Goal: Task Accomplishment & Management: Complete application form

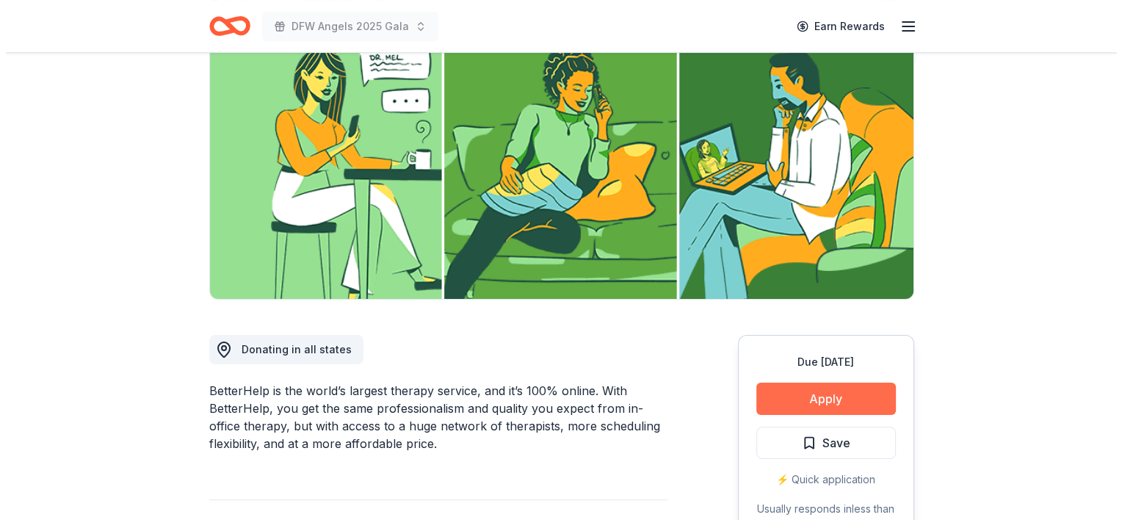
scroll to position [294, 0]
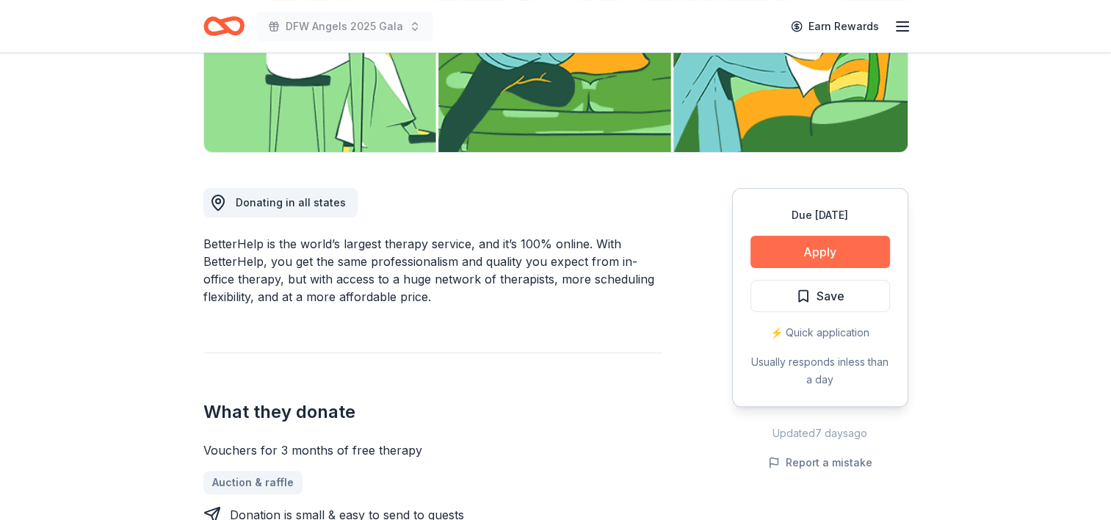
click at [797, 250] on button "Apply" at bounding box center [821, 252] width 140 height 32
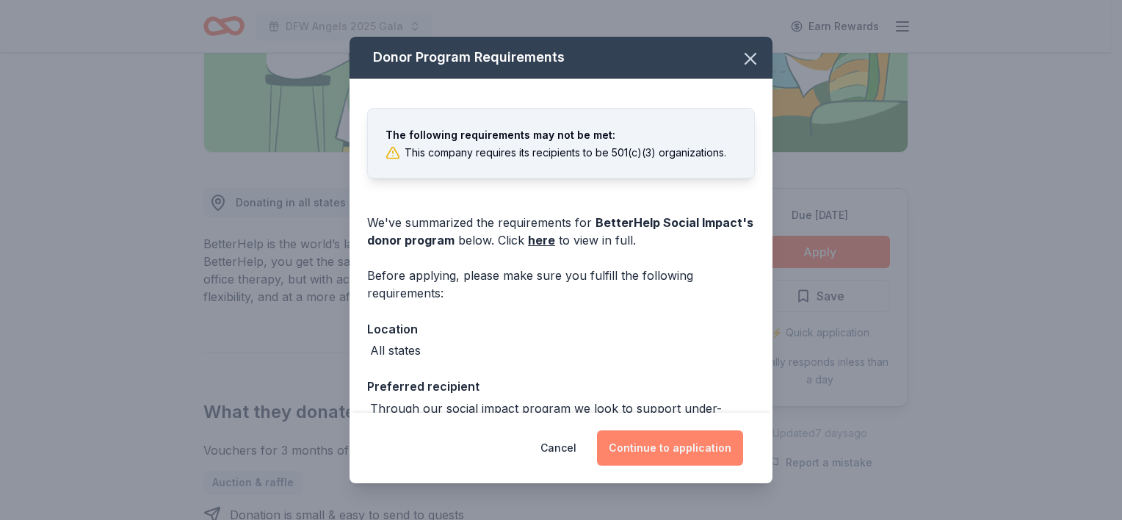
click at [659, 448] on button "Continue to application" at bounding box center [670, 447] width 146 height 35
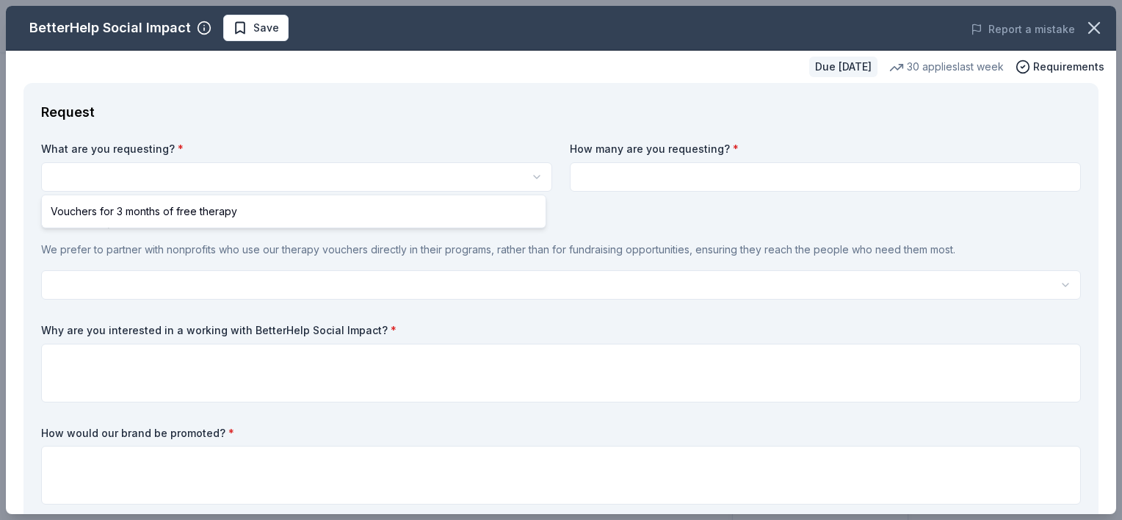
scroll to position [0, 0]
select select "Vouchers for 3 months of free therapy"
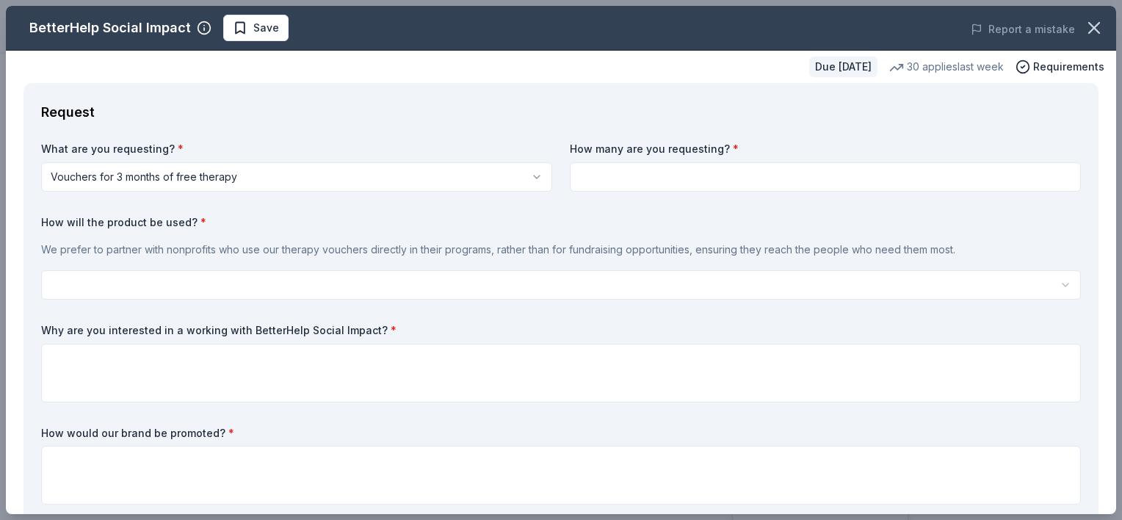
click at [759, 176] on input at bounding box center [825, 176] width 511 height 29
type input "3"
click at [244, 282] on html "DFW Angels 2025 Gala Save Apply Due [DATE] Share BetterHelp Social Impact New 3…" at bounding box center [561, 260] width 1122 height 520
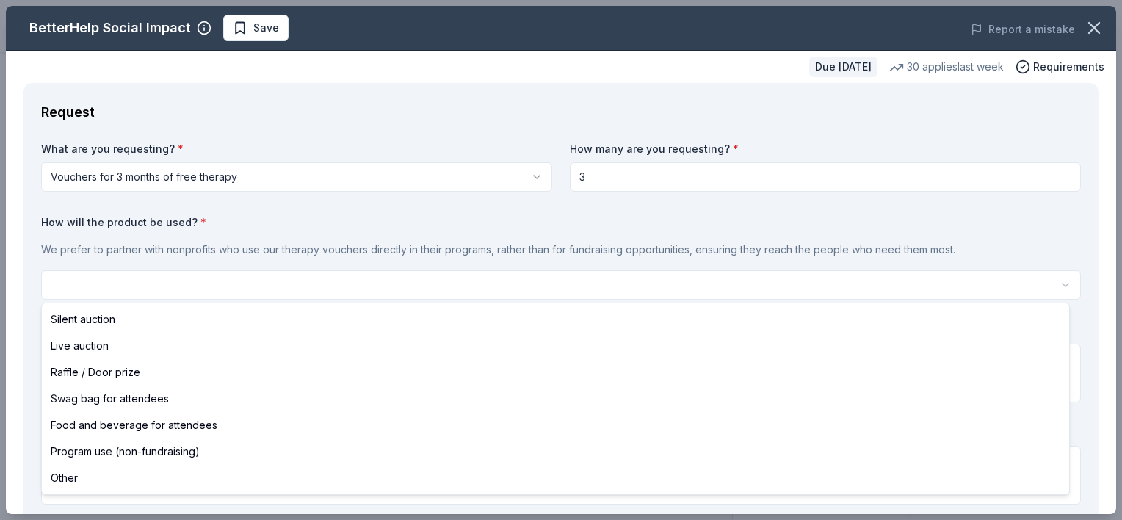
select select "programUse"
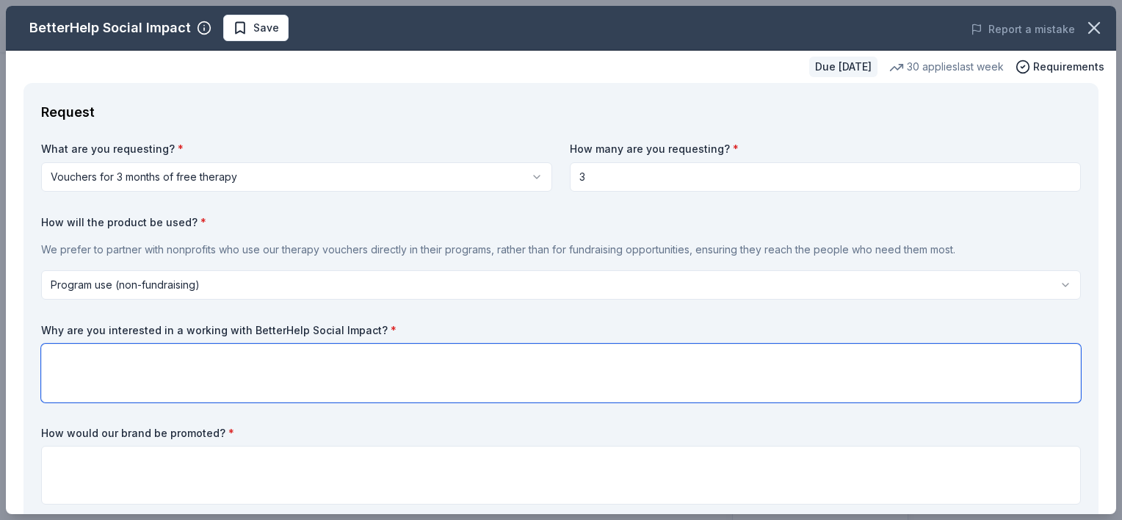
click at [138, 364] on textarea at bounding box center [561, 373] width 1040 height 59
paste textarea "Partnering with BetterHelp (the online counseling platform) can offer meaningfu…"
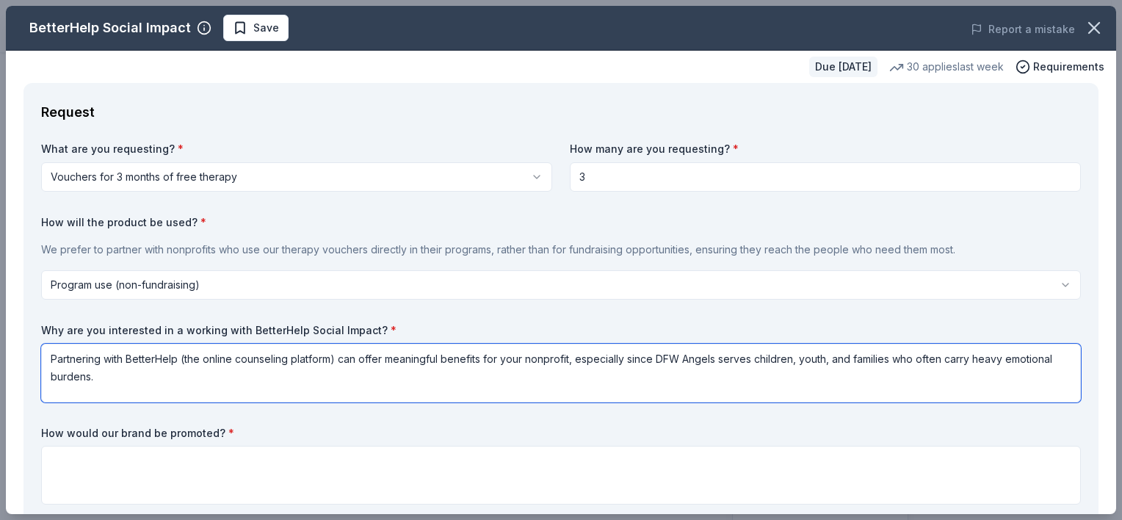
drag, startPoint x: 339, startPoint y: 357, endPoint x: 179, endPoint y: 364, distance: 159.5
click at [179, 364] on textarea "Partnering with BetterHelp (the online counseling platform) can offer meaningfu…" at bounding box center [561, 373] width 1040 height 59
click at [385, 358] on textarea "Partnering with BetterHelp can offer meaningful benefits for your nonprofit, es…" at bounding box center [561, 373] width 1040 height 59
click at [188, 361] on textarea "Partnering with BetterHelp can offer meaningful benefits for your DFW Angels, e…" at bounding box center [561, 373] width 1040 height 59
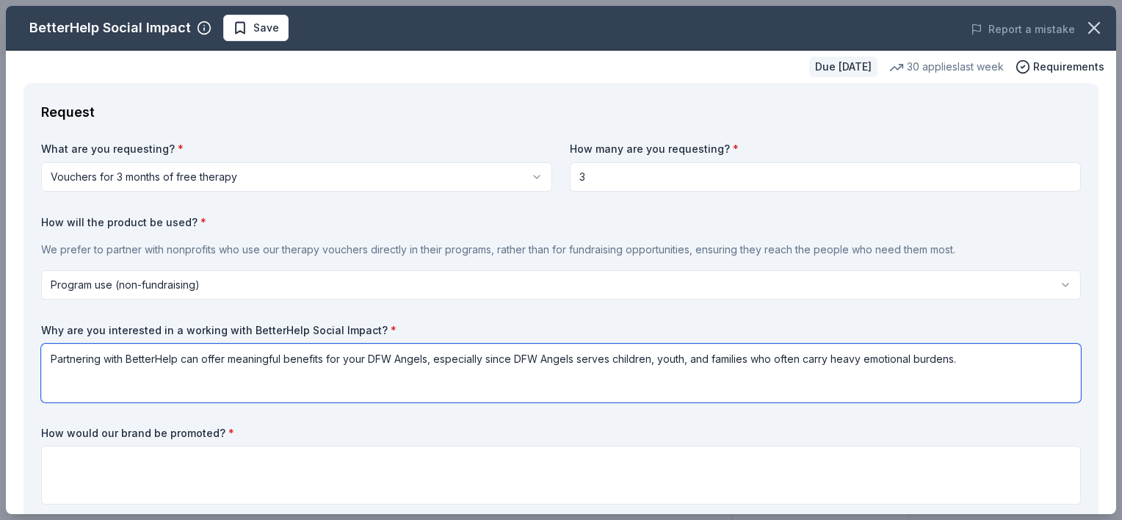
click at [188, 361] on textarea "Partnering with BetterHelp can offer meaningful benefits for your DFW Angels, e…" at bounding box center [561, 373] width 1040 height 59
click at [366, 363] on textarea "Partnering with BetterHelp would offer meaningful benefits for your DFW Angels,…" at bounding box center [561, 373] width 1040 height 59
click at [443, 364] on textarea "Partnering with BetterHelp would offer meaningful benefits for DFW Angels, espe…" at bounding box center [561, 373] width 1040 height 59
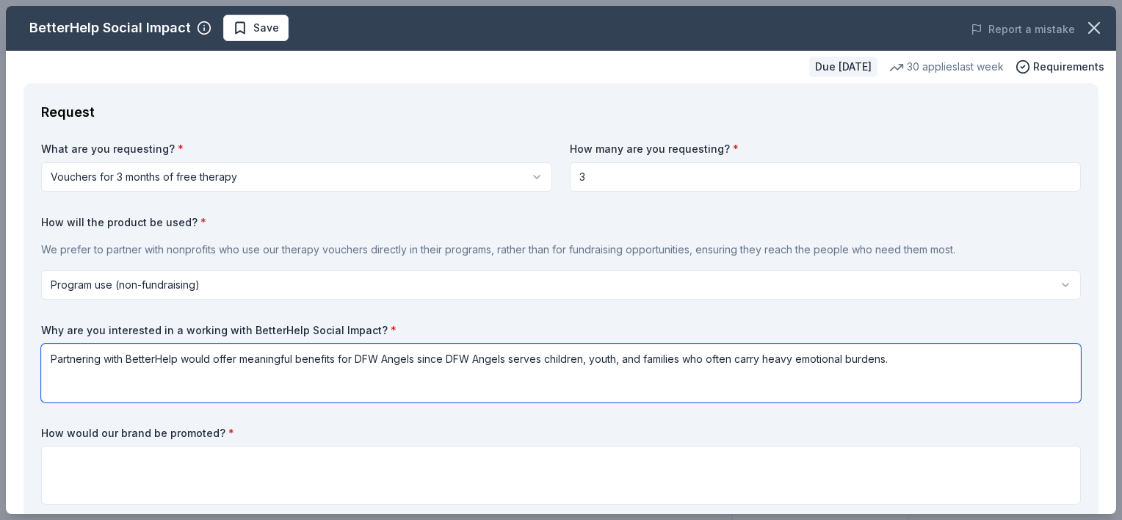
click at [51, 358] on textarea "Partnering with BetterHelp would offer meaningful benefits for DFW Angels since…" at bounding box center [561, 373] width 1040 height 59
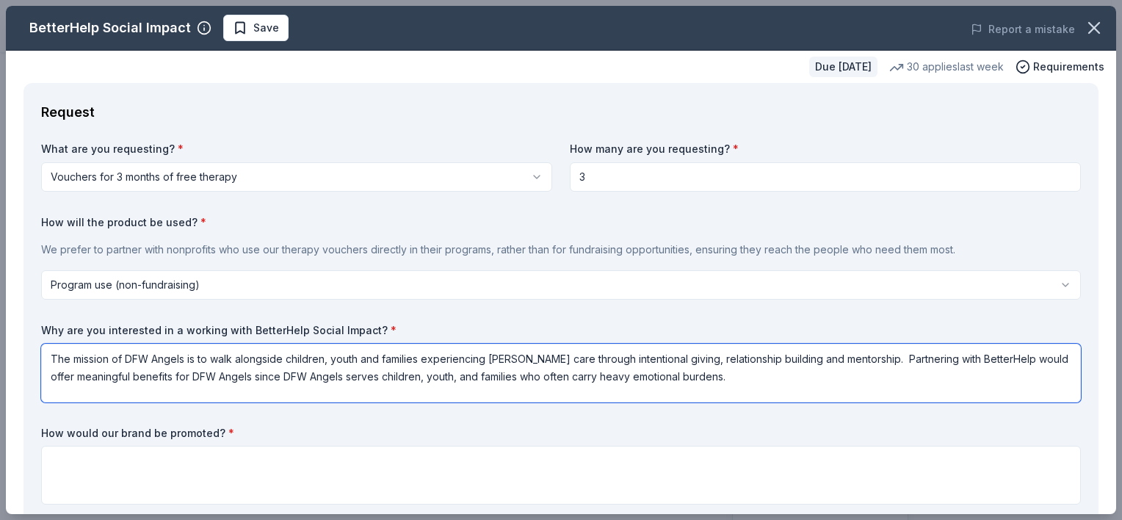
drag, startPoint x: 165, startPoint y: 376, endPoint x: 355, endPoint y: 369, distance: 189.6
click at [355, 369] on textarea "The mission of DFW Angels is to walk alongside children, youth and families exp…" at bounding box center [561, 373] width 1040 height 59
click at [322, 373] on textarea "The mission of DFW Angels is to walk alongside children, youth and families exp…" at bounding box center [561, 373] width 1040 height 59
click at [441, 372] on textarea "The mission of DFW Angels is to walk alongside children, youth and families exp…" at bounding box center [561, 373] width 1040 height 59
click at [468, 375] on textarea "The mission of DFW Angels is to walk alongside children, youth and families exp…" at bounding box center [561, 373] width 1040 height 59
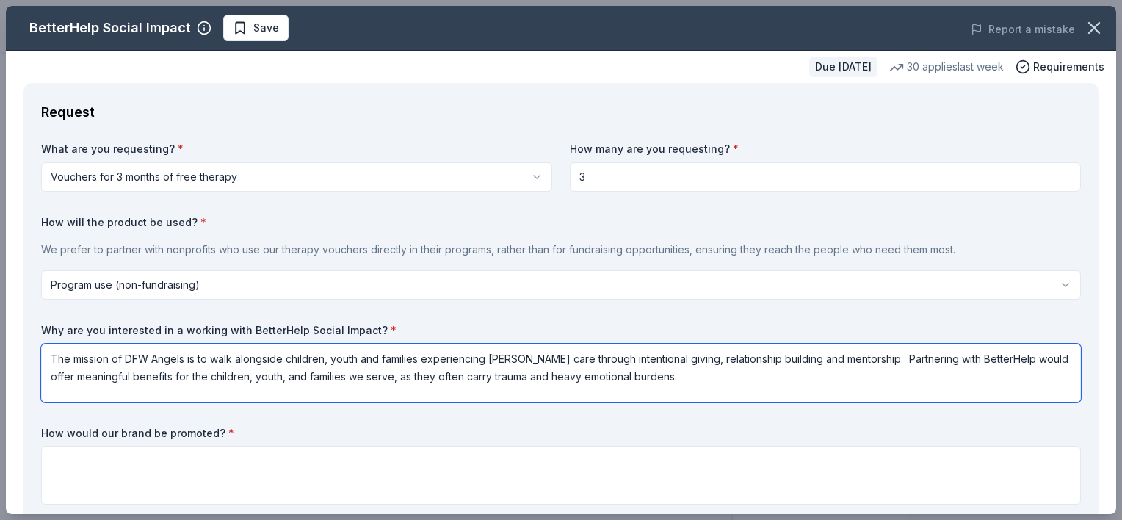
click at [679, 371] on textarea "The mission of DFW Angels is to walk alongside children, youth and families exp…" at bounding box center [561, 373] width 1040 height 59
paste textarea "Many families in the [PERSON_NAME] care system face barriers to therapy—cost, t…"
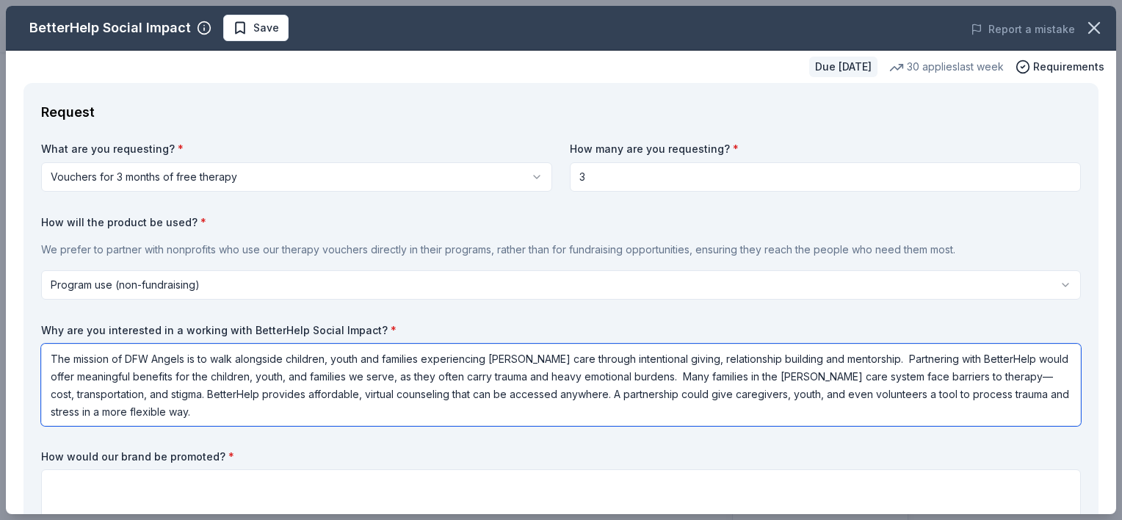
click at [669, 376] on textarea "The mission of DFW Angels is to walk alongside children, youth and families exp…" at bounding box center [561, 385] width 1040 height 82
drag, startPoint x: 692, startPoint y: 374, endPoint x: 663, endPoint y: 375, distance: 28.7
click at [663, 375] on textarea "The mission of DFW Angels is to walk alongside children, youth and families exp…" at bounding box center [561, 385] width 1040 height 82
click at [321, 391] on textarea "The mission of DFW Angels is to walk alongside children, youth and families exp…" at bounding box center [561, 385] width 1040 height 82
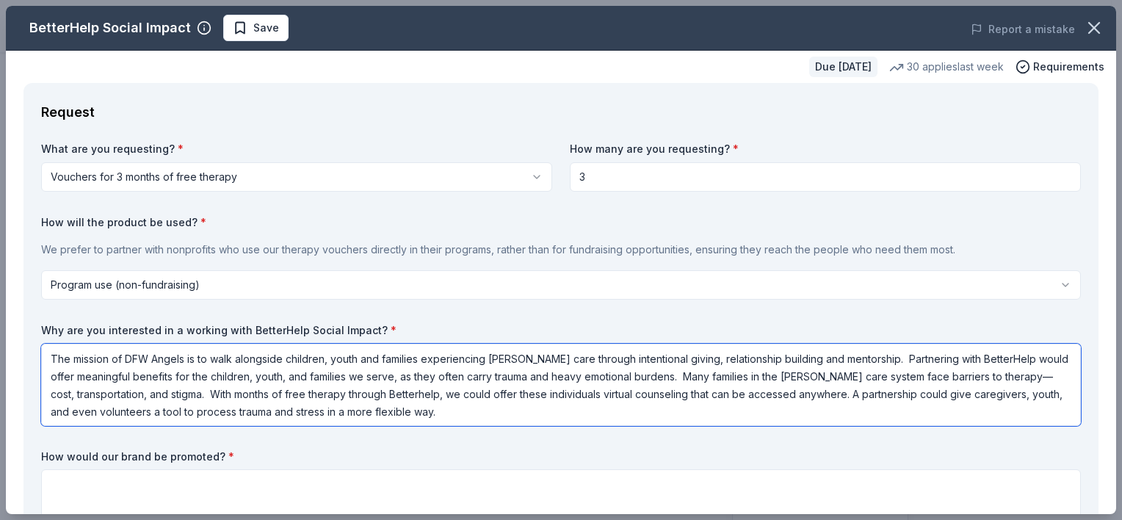
click at [452, 410] on textarea "The mission of DFW Angels is to walk alongside children, youth and families exp…" at bounding box center [561, 385] width 1040 height 82
paste textarea "BetterHelp directly complements that by offering consistent mental health care,…"
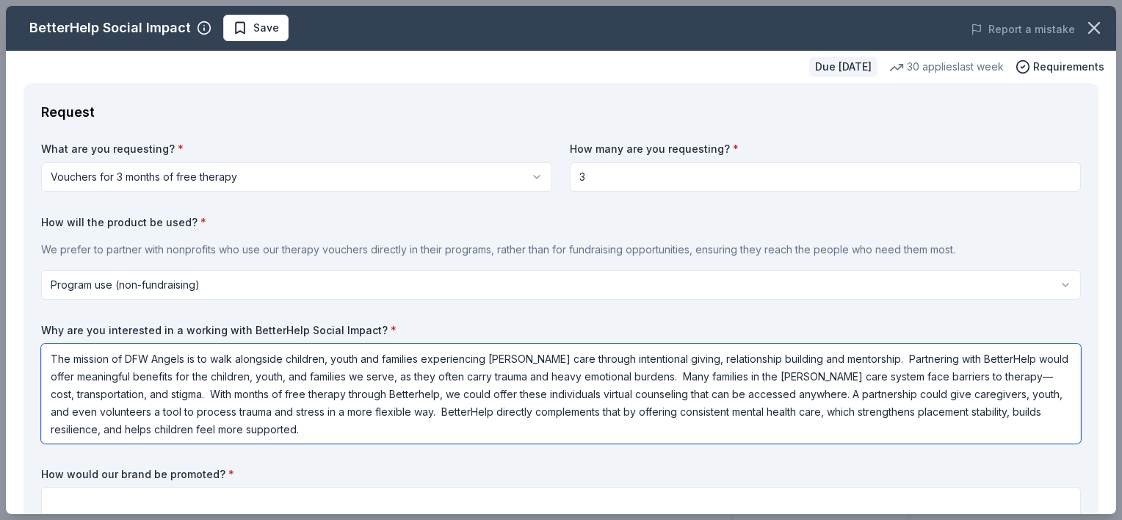
click at [606, 413] on textarea "The mission of DFW Angels is to walk alongside children, youth and families exp…" at bounding box center [561, 394] width 1040 height 100
click at [412, 429] on textarea "The mission of DFW Angels is to walk alongside children, youth and families exp…" at bounding box center [561, 394] width 1040 height 100
click at [438, 416] on textarea "The mission of DFW Angels is to walk alongside children, youth and families exp…" at bounding box center [561, 394] width 1040 height 100
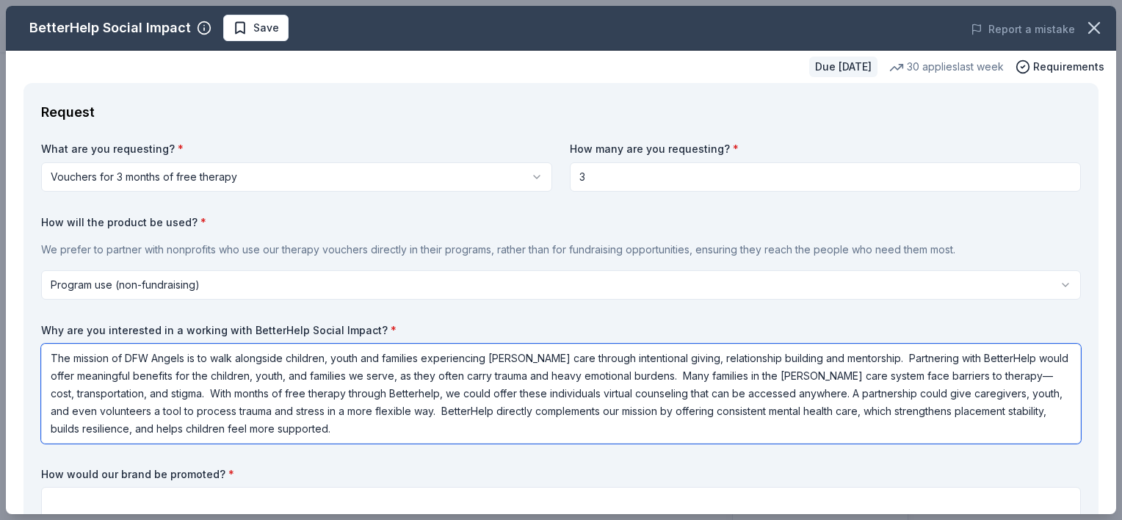
drag, startPoint x: 438, startPoint y: 416, endPoint x: 441, endPoint y: 432, distance: 16.4
click at [441, 432] on textarea "The mission of DFW Angels is to walk alongside children, youth and families exp…" at bounding box center [561, 394] width 1040 height 100
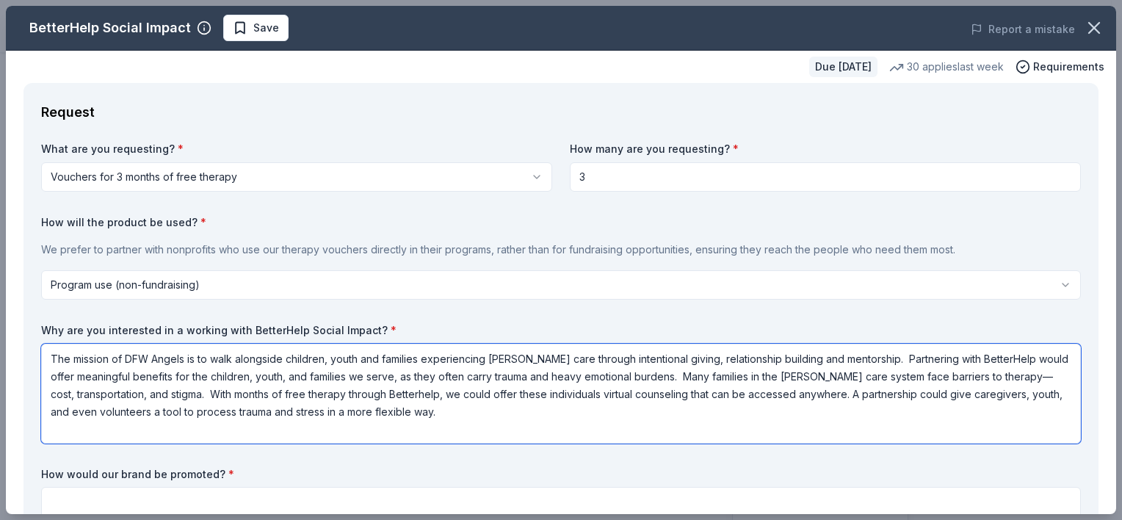
scroll to position [0, 0]
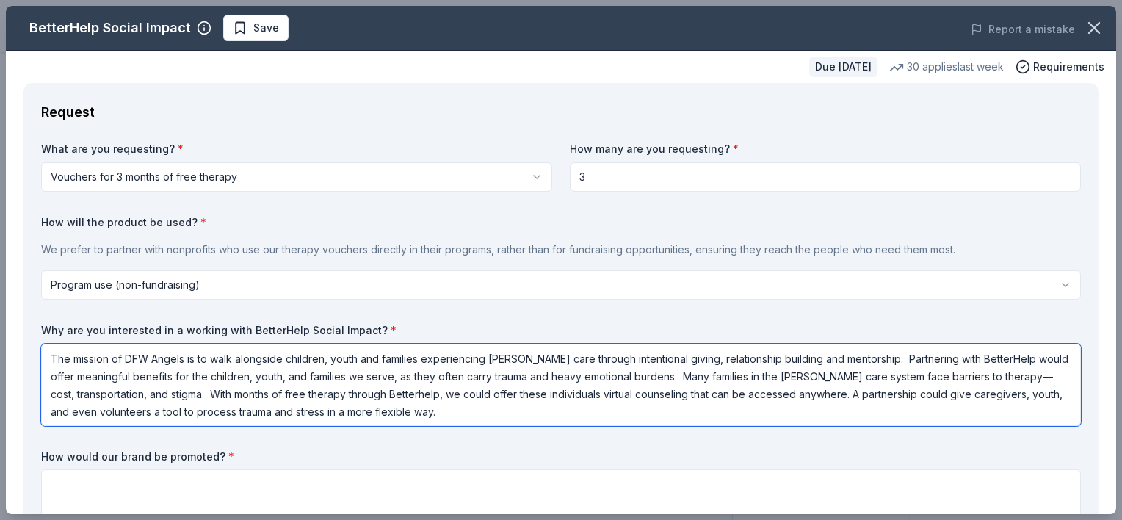
click at [858, 360] on textarea "The mission of DFW Angels is to walk alongside children, youth and families exp…" at bounding box center [561, 385] width 1040 height 82
paste textarea "BetterHelp directly complements our mission by offering consistent mental healt…"
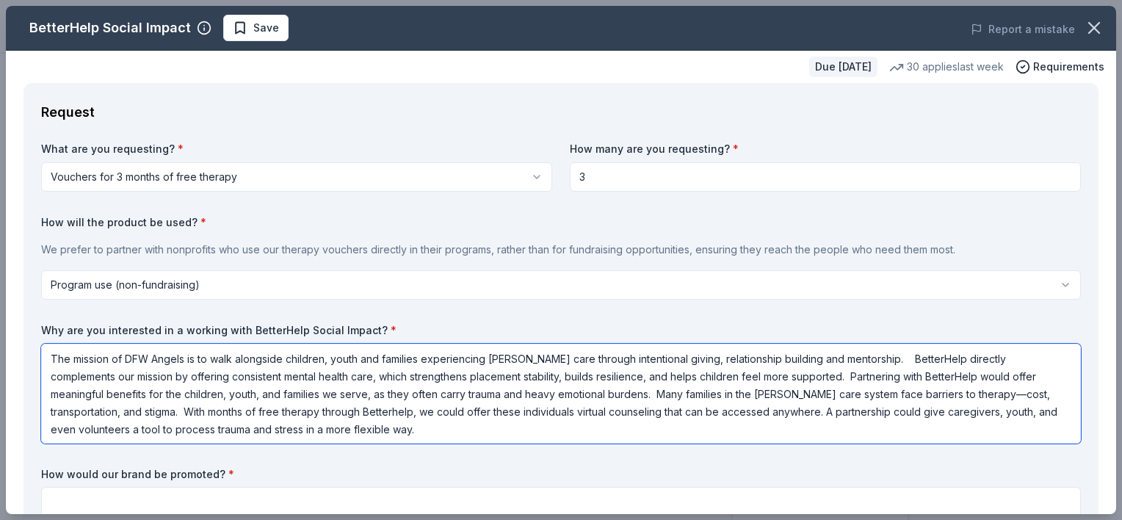
click at [286, 408] on textarea "The mission of DFW Angels is to walk alongside children, youth and families exp…" at bounding box center [561, 394] width 1040 height 100
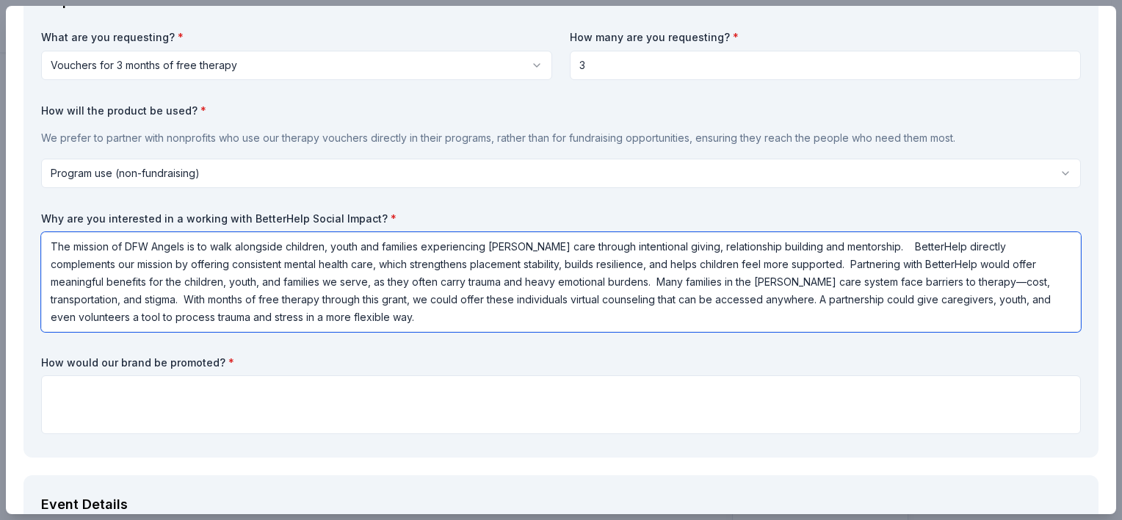
scroll to position [147, 0]
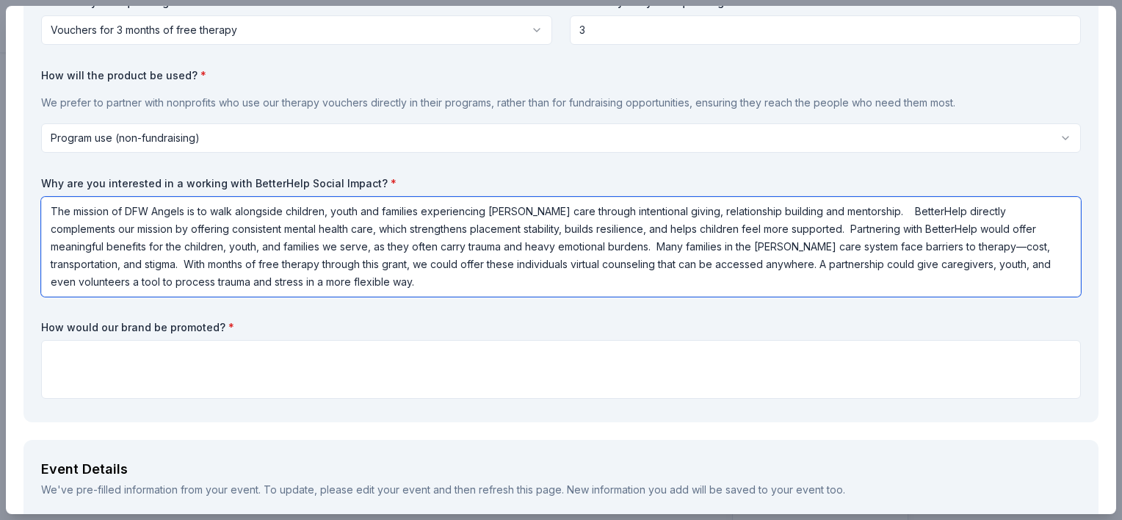
type textarea "The mission of DFW Angels is to walk alongside children, youth and families exp…"
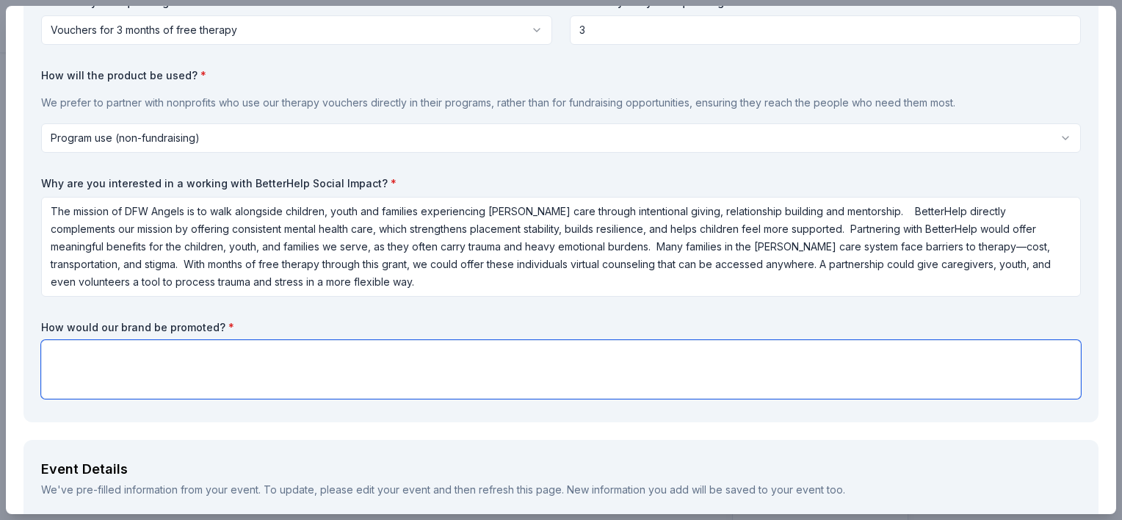
click at [116, 356] on textarea at bounding box center [561, 369] width 1040 height 59
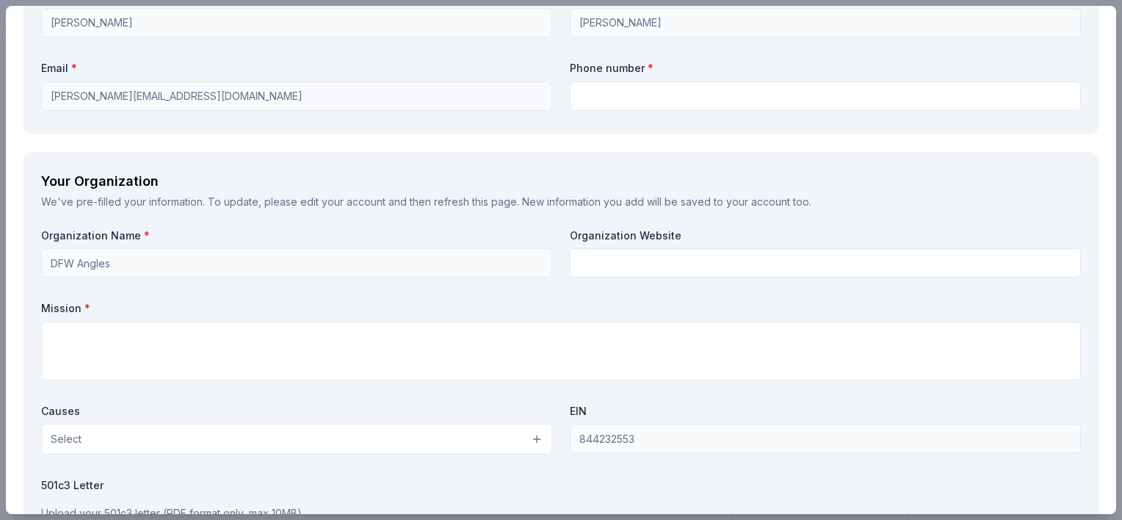
scroll to position [1175, 0]
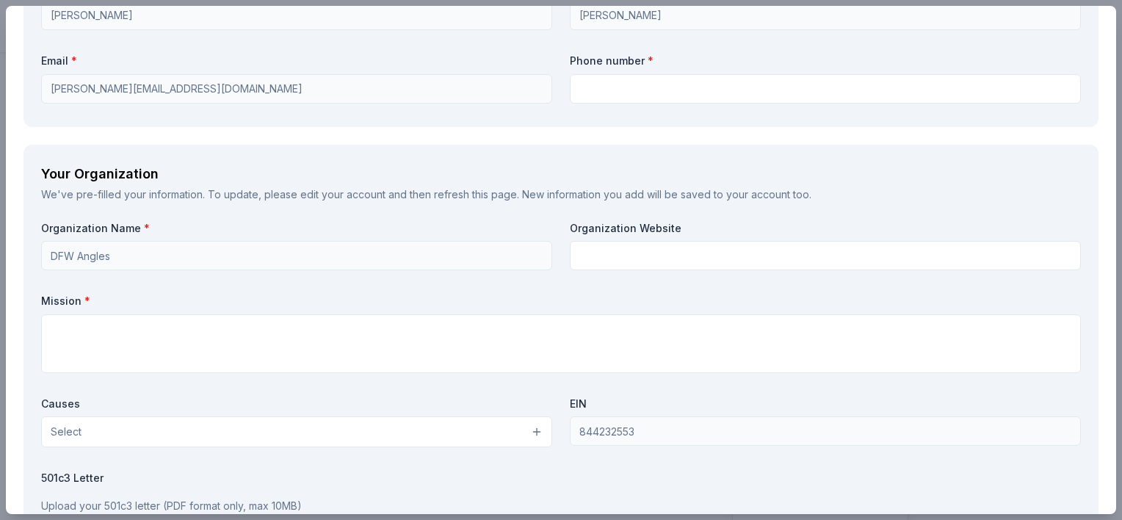
type textarea "We would gladly broadcast a partnership with Betterhelp via our social media pl…"
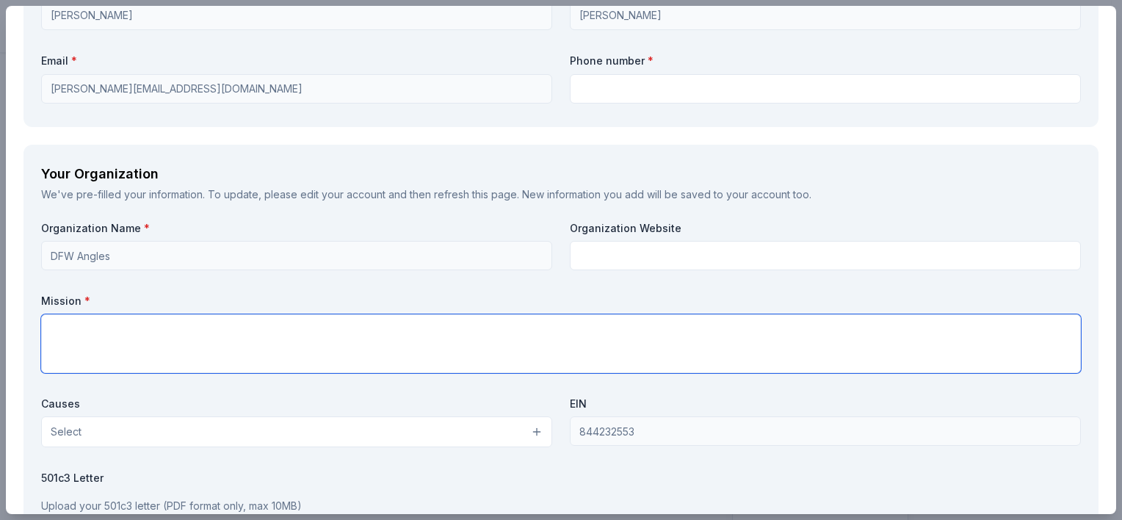
click at [159, 344] on textarea at bounding box center [561, 343] width 1040 height 59
paste textarea "The Dallas-FT Worth Angels mission is to walk alongside children, youth, and fa…"
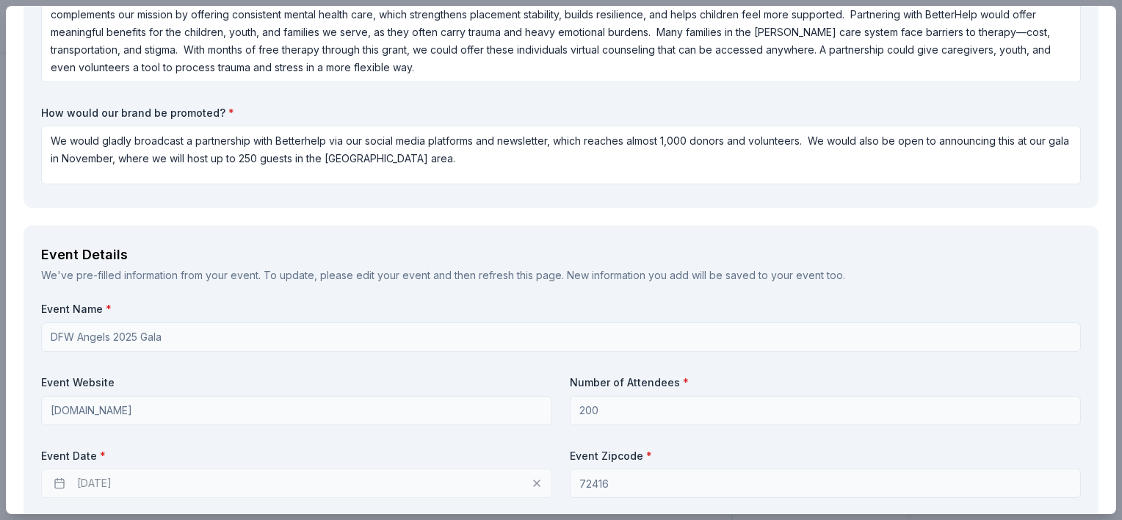
scroll to position [73, 0]
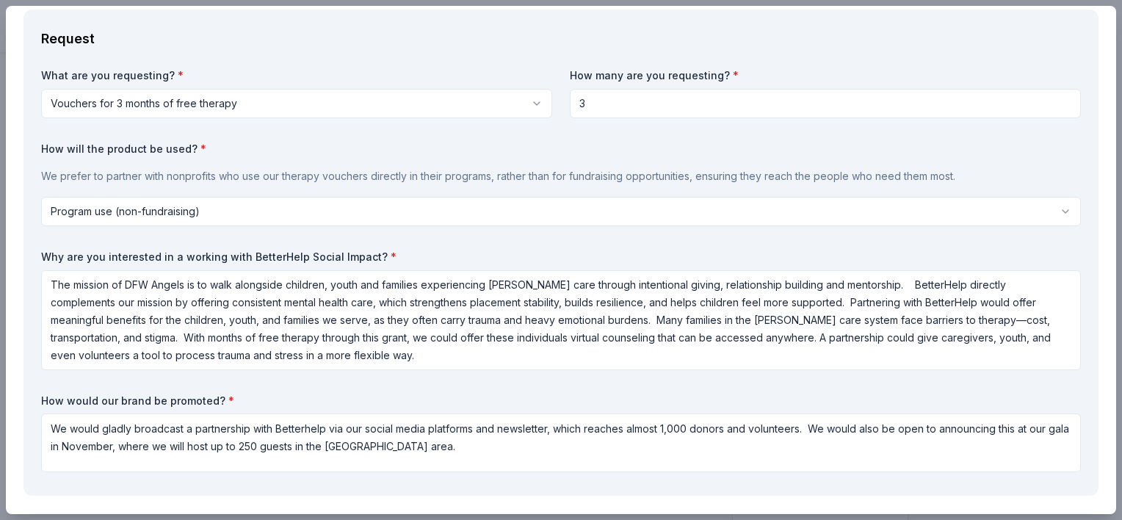
type textarea "The Dallas-FT Worth Angels mission is to walk alongside children, youth, and fa…"
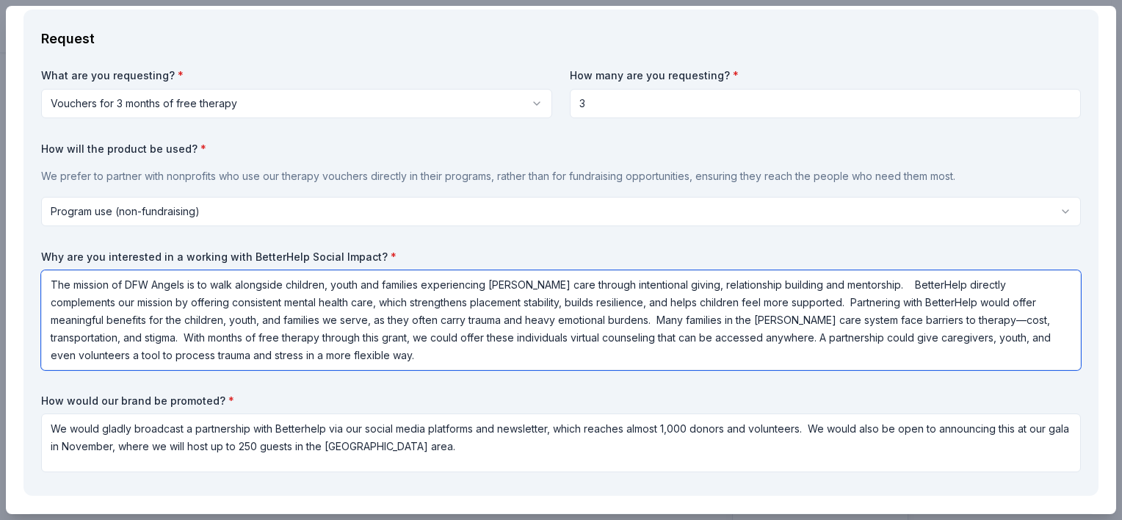
click at [581, 282] on textarea "The mission of DFW Angels is to walk alongside children, youth and families exp…" at bounding box center [561, 320] width 1040 height 100
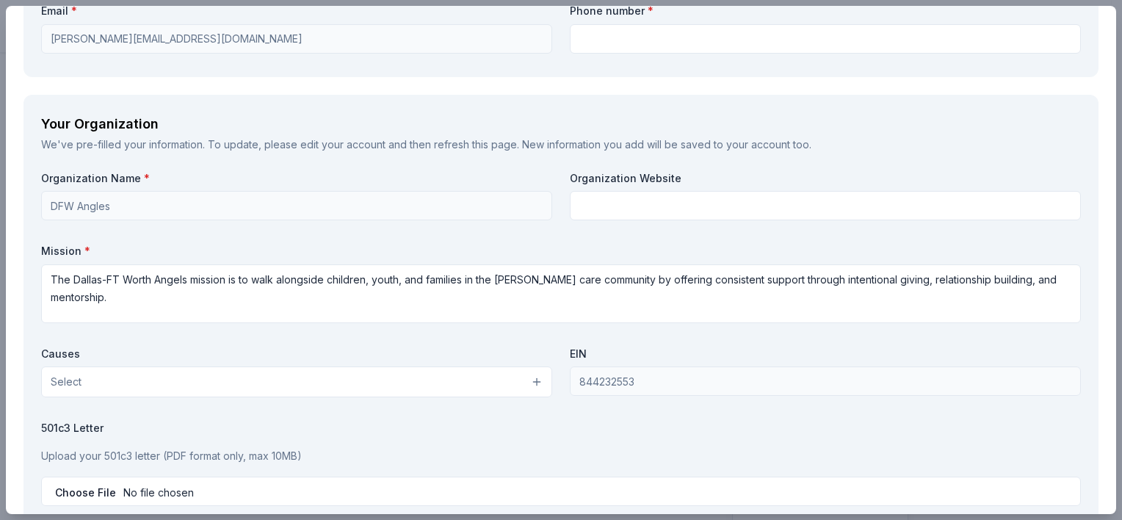
scroll to position [1249, 0]
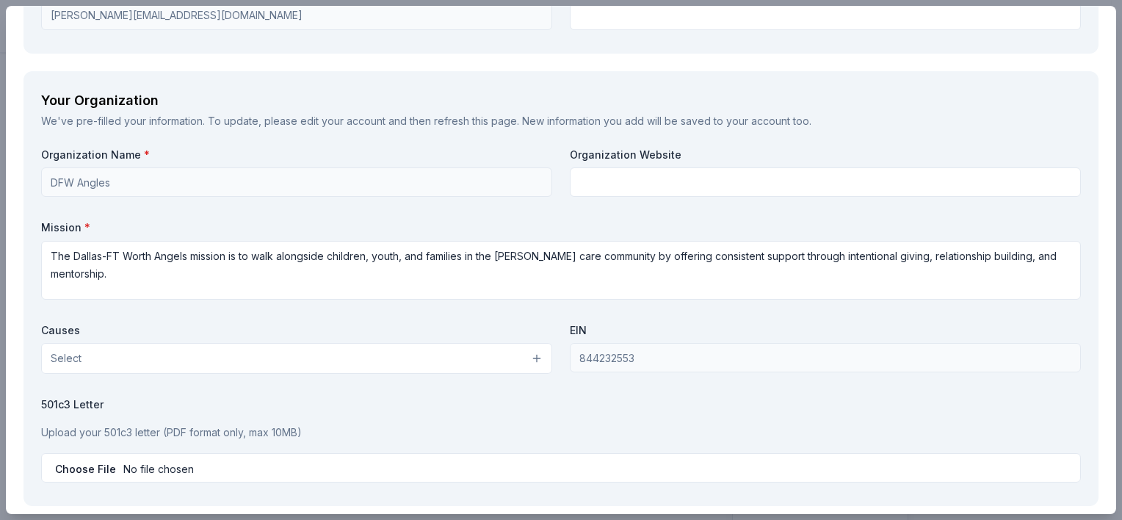
type textarea "The mission of DFW Angels is to walk alongside children, youth and families exp…"
click at [114, 356] on button "Select" at bounding box center [296, 358] width 511 height 31
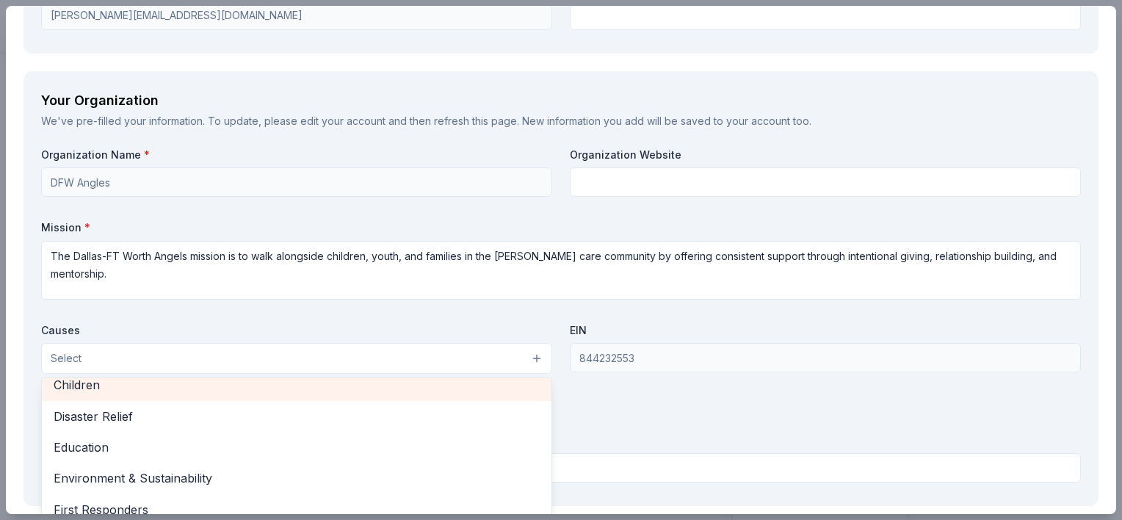
click at [120, 377] on div "Children" at bounding box center [297, 384] width 510 height 31
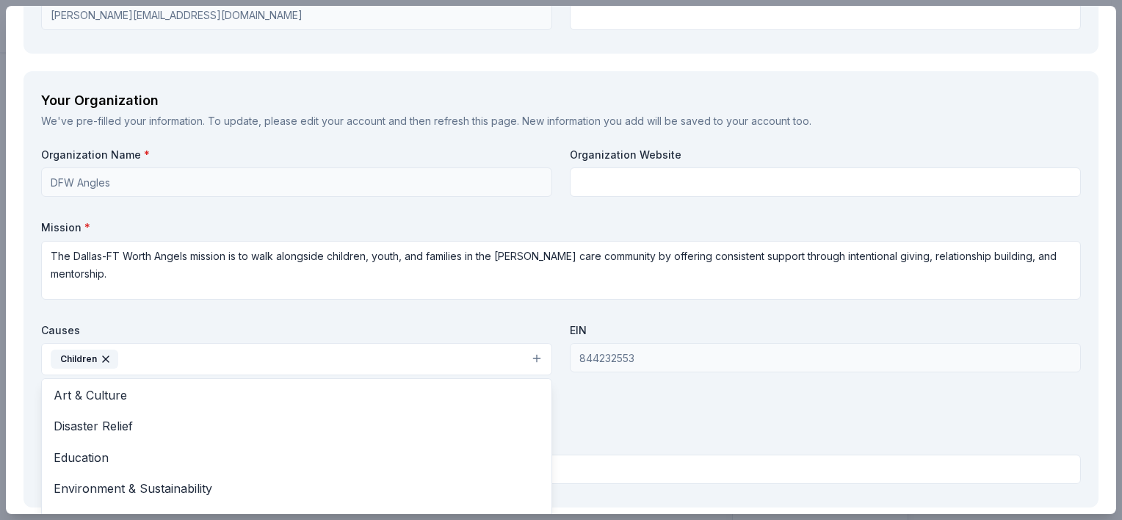
click at [637, 413] on div "Organization Name * DFW Angles Organization Website Mission * The Dallas-FT Wor…" at bounding box center [561, 319] width 1040 height 342
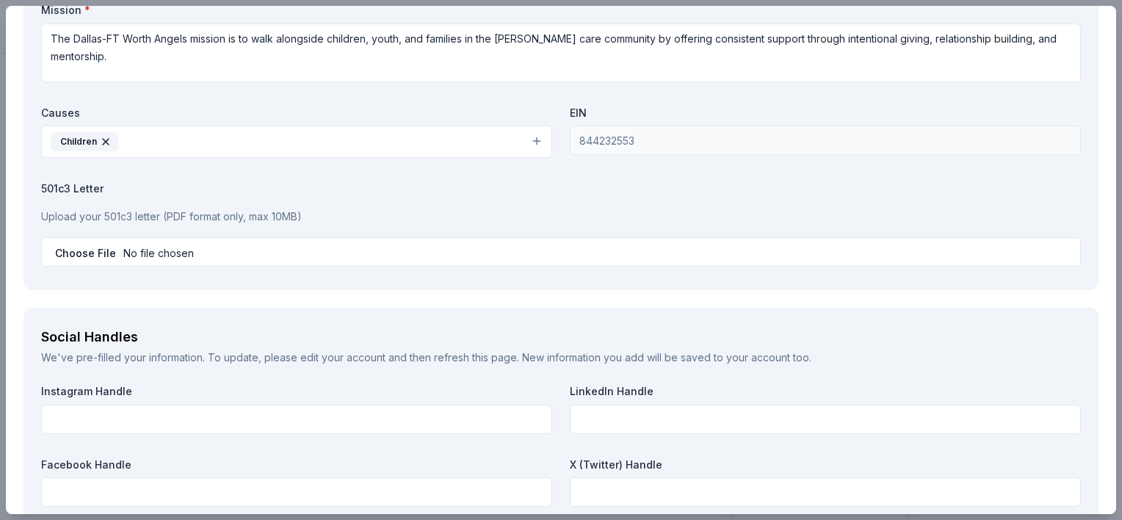
scroll to position [1469, 0]
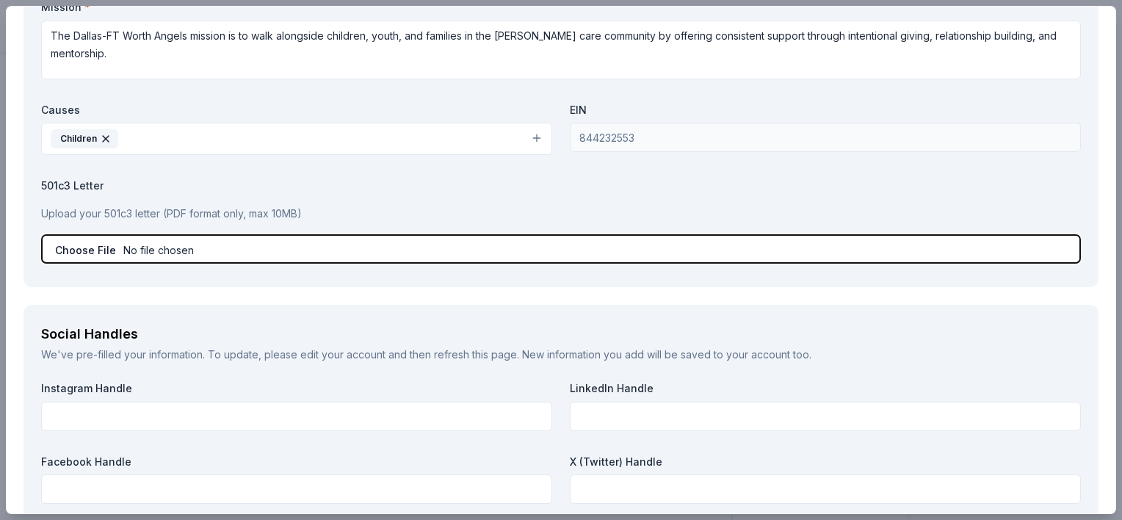
click at [171, 252] on input "file" at bounding box center [561, 248] width 1040 height 29
type input "C:\fakepath\DFW IRS Letter [DATE].pdf"
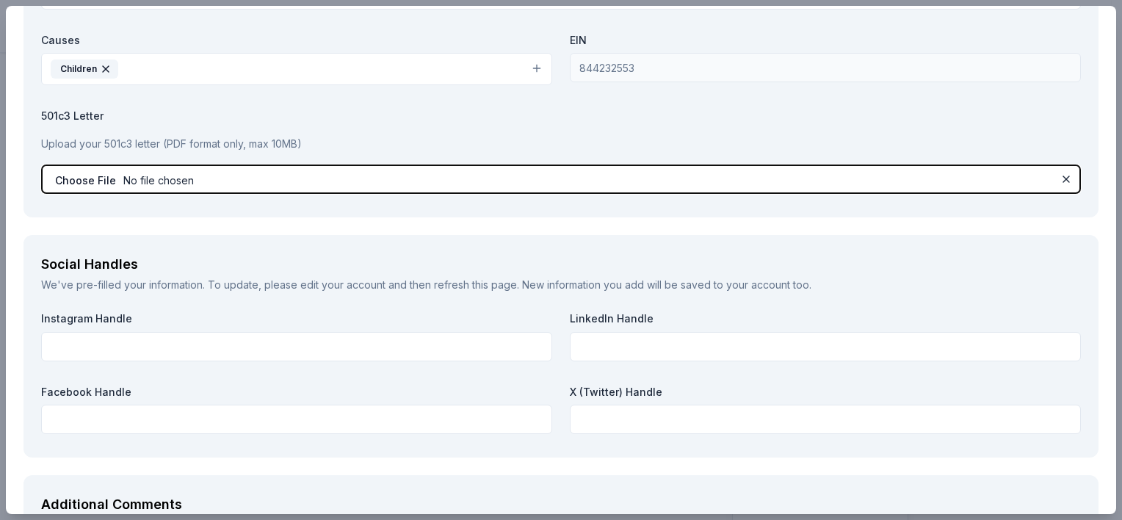
scroll to position [1542, 0]
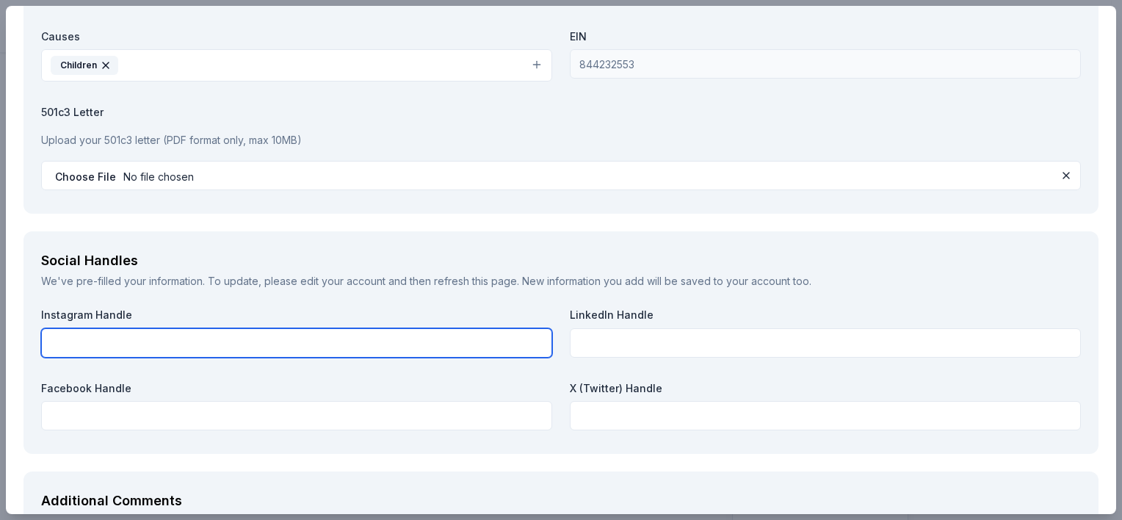
click at [178, 343] on input "text" at bounding box center [296, 342] width 511 height 29
type input "d"
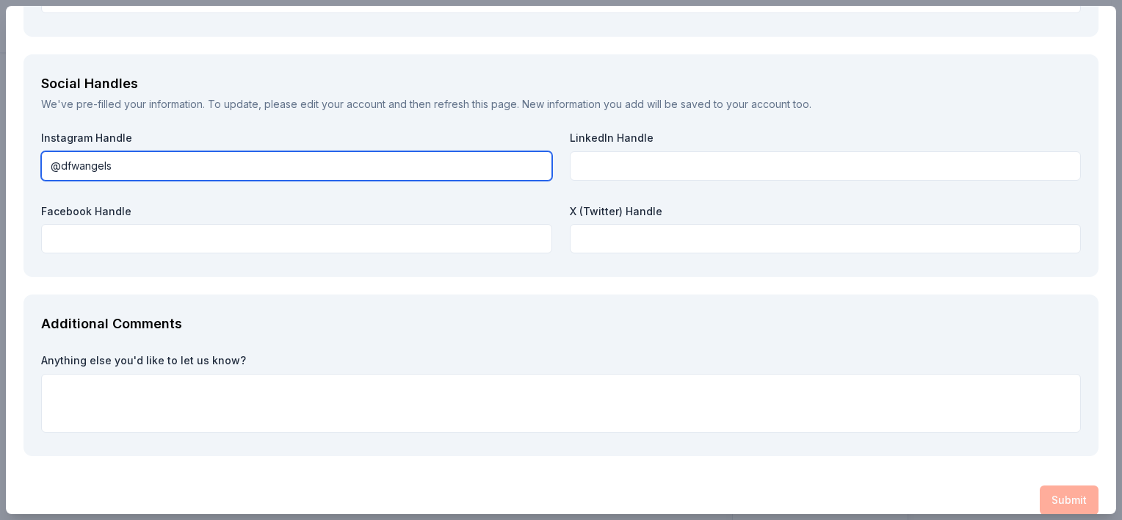
scroll to position [1736, 0]
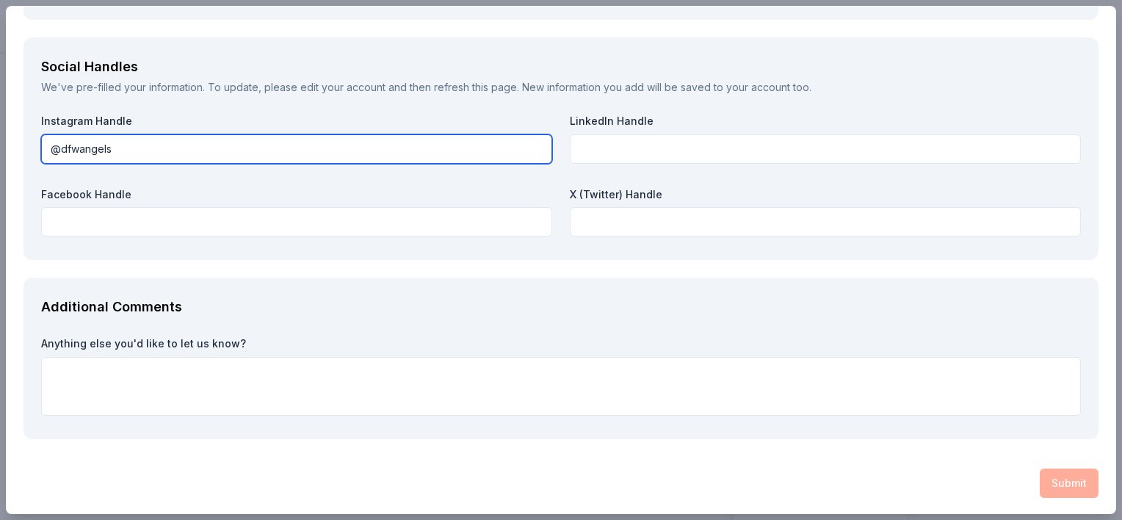
type input "@dfwangels"
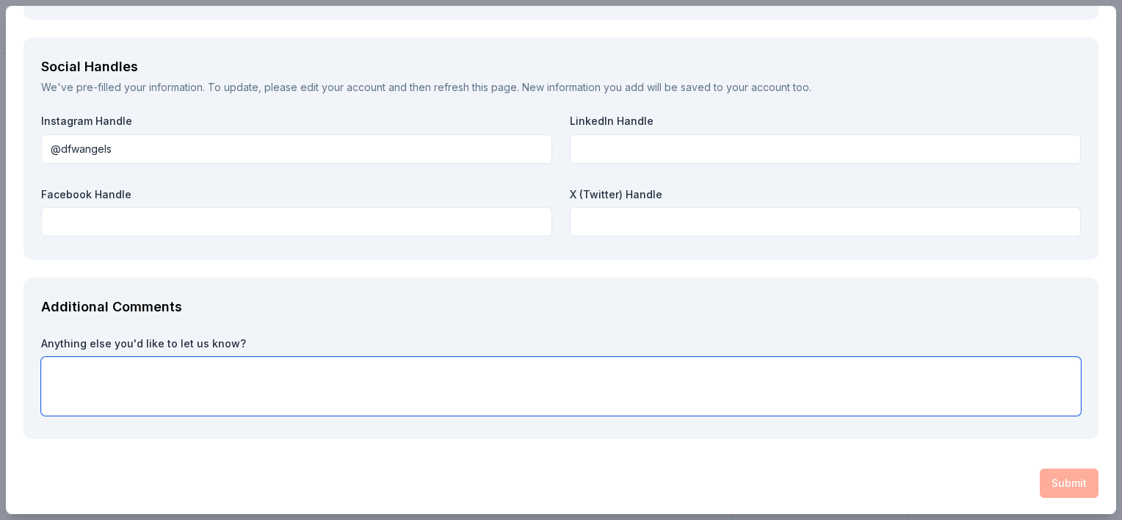
click at [99, 371] on textarea at bounding box center [561, 386] width 1040 height 59
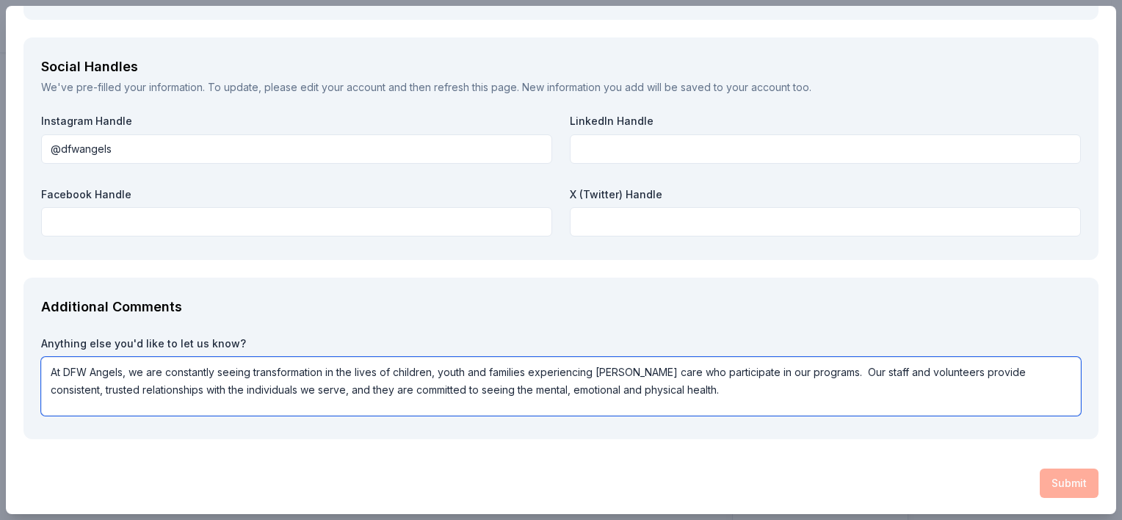
click at [282, 393] on textarea "At DFW Angels, we are constantly seeing transformation in the lives of children…" at bounding box center [561, 386] width 1040 height 59
click at [330, 391] on textarea "At DFW Angels, we are constantly seeing transformation in the lives of children…" at bounding box center [561, 386] width 1040 height 59
click at [658, 391] on textarea "At DFW Angels, we are constantly seeing transformation in the lives of children…" at bounding box center [561, 386] width 1040 height 59
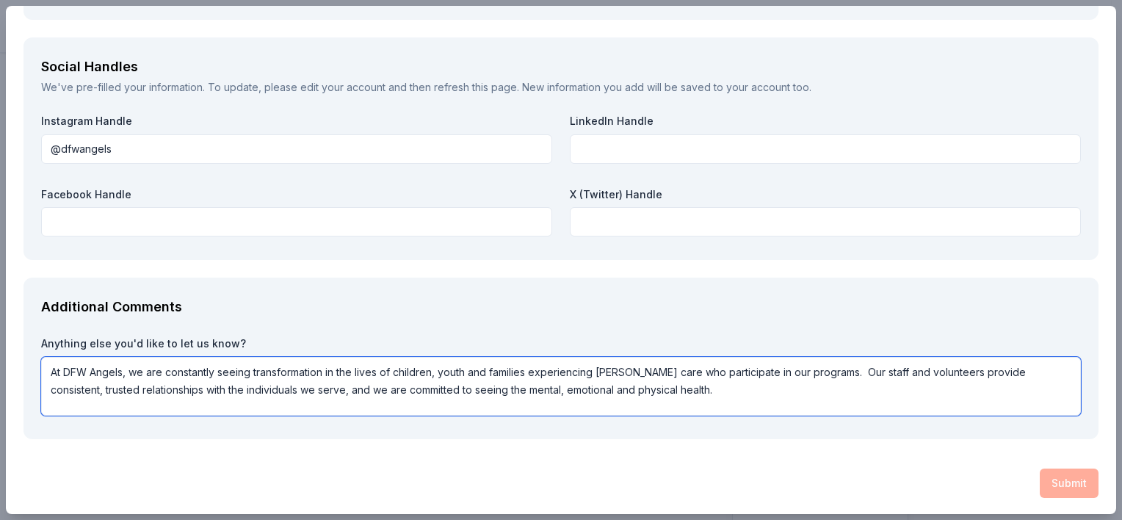
click at [475, 389] on textarea "At DFW Angels, we are constantly seeing transformation in the lives of children…" at bounding box center [561, 386] width 1040 height 59
click at [770, 390] on textarea "At DFW Angels, we are constantly seeing transformation in the lives of children…" at bounding box center [561, 386] width 1040 height 59
click at [436, 390] on textarea "At DFW Angels, we are constantly seeing transformation in the lives of children…" at bounding box center [561, 386] width 1040 height 59
click at [467, 389] on textarea "At DFW Angels, we are constantly seeing transformation in the lives of children…" at bounding box center [561, 386] width 1040 height 59
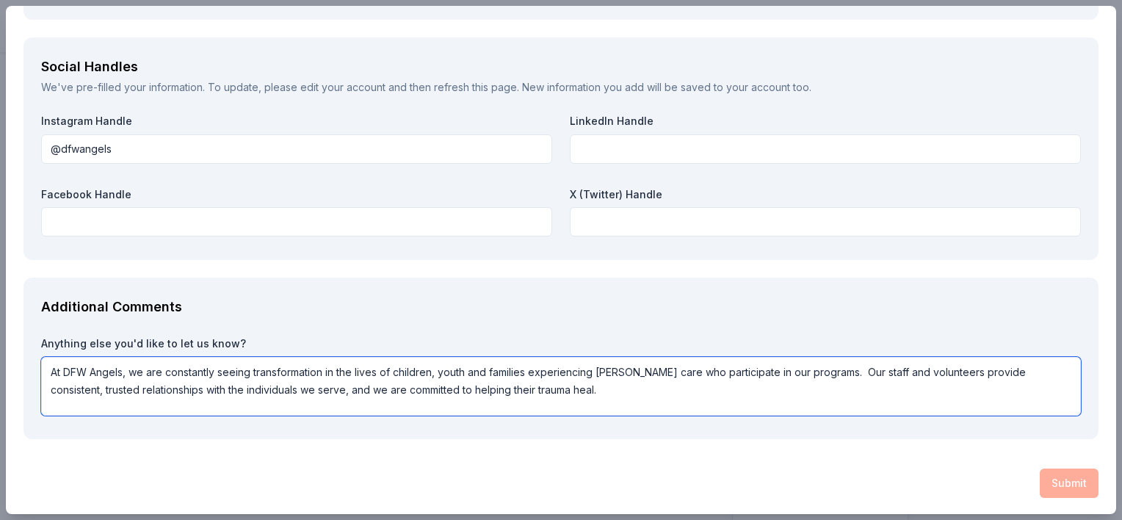
click at [467, 389] on textarea "At DFW Angels, we are constantly seeing transformation in the lives of children…" at bounding box center [561, 386] width 1040 height 59
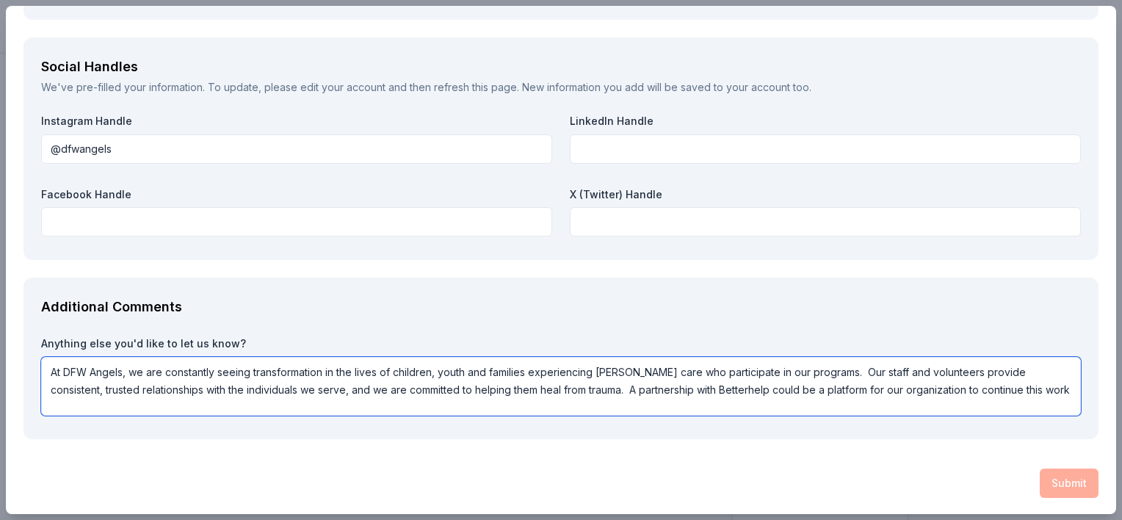
click at [739, 394] on textarea "At DFW Angels, we are constantly seeing transformation in the lives of children…" at bounding box center [561, 386] width 1040 height 59
click at [801, 387] on textarea "At DFW Angels, we are constantly seeing transformation in the lives of children…" at bounding box center [561, 386] width 1040 height 59
click at [969, 391] on textarea "At DFW Angels, we are constantly seeing transformation in the lives of children…" at bounding box center [561, 386] width 1040 height 59
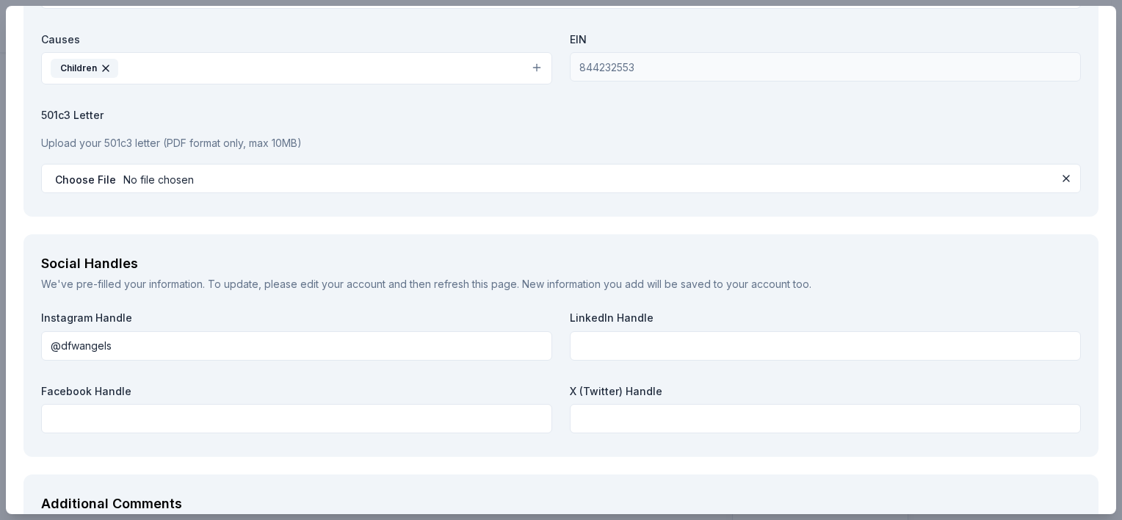
scroll to position [1516, 0]
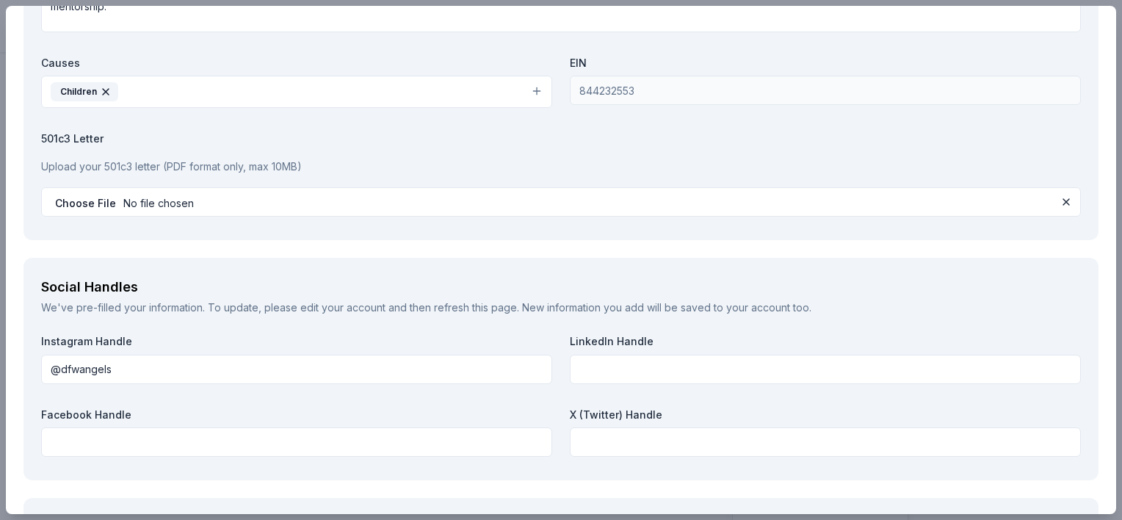
type textarea "At DFW Angels, we are constantly seeing transformation in the lives of children…"
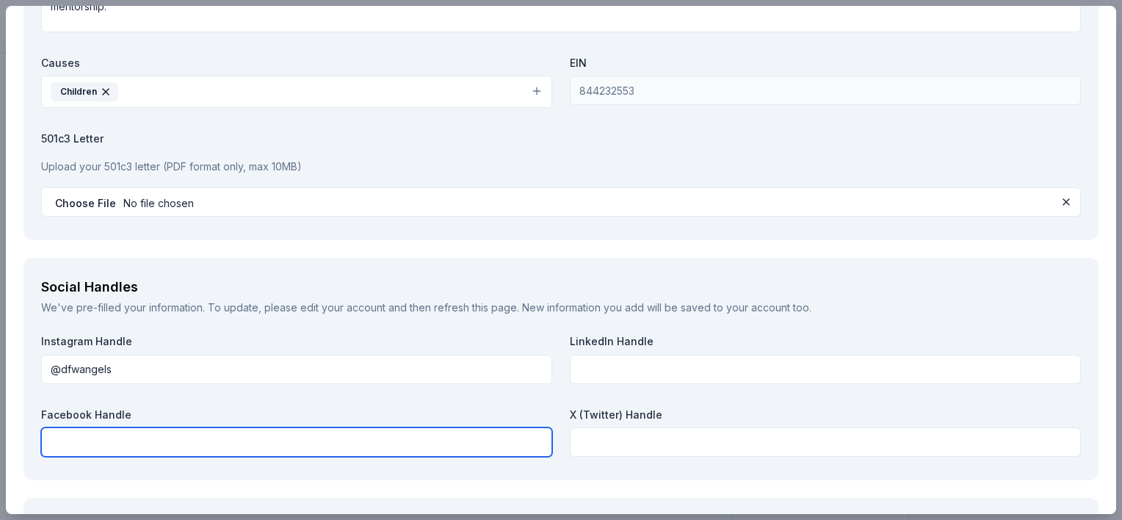
click at [270, 433] on input "text" at bounding box center [296, 441] width 511 height 29
paste input "[URL][DOMAIN_NAME]"
type input "[URL][DOMAIN_NAME]"
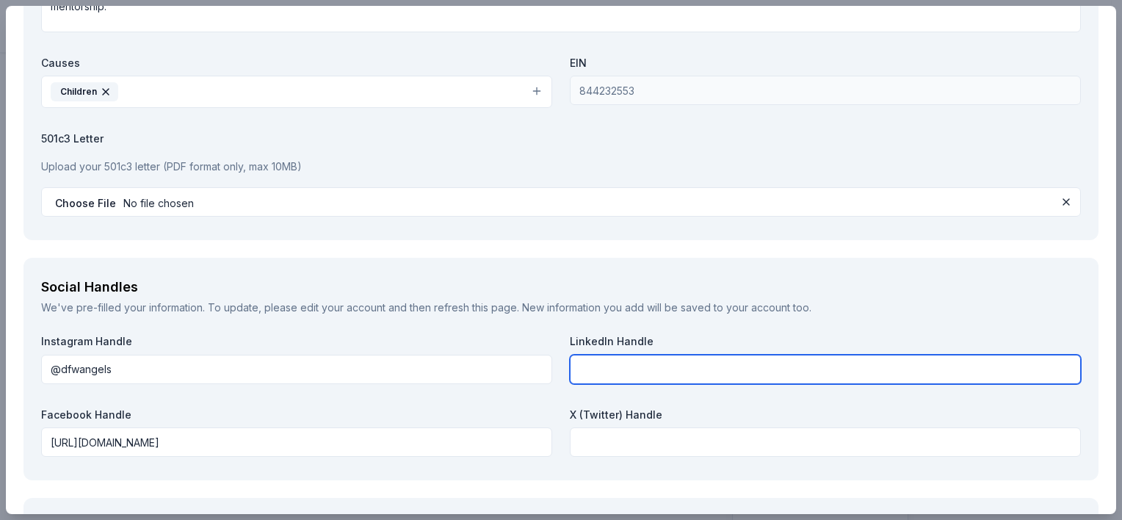
click at [643, 364] on input "text" at bounding box center [825, 369] width 511 height 29
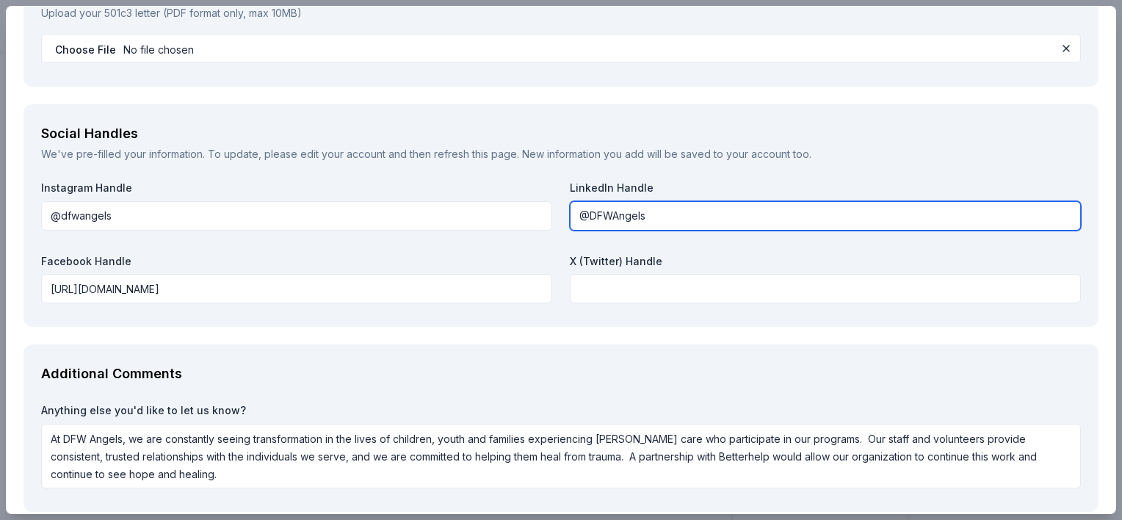
scroll to position [1736, 0]
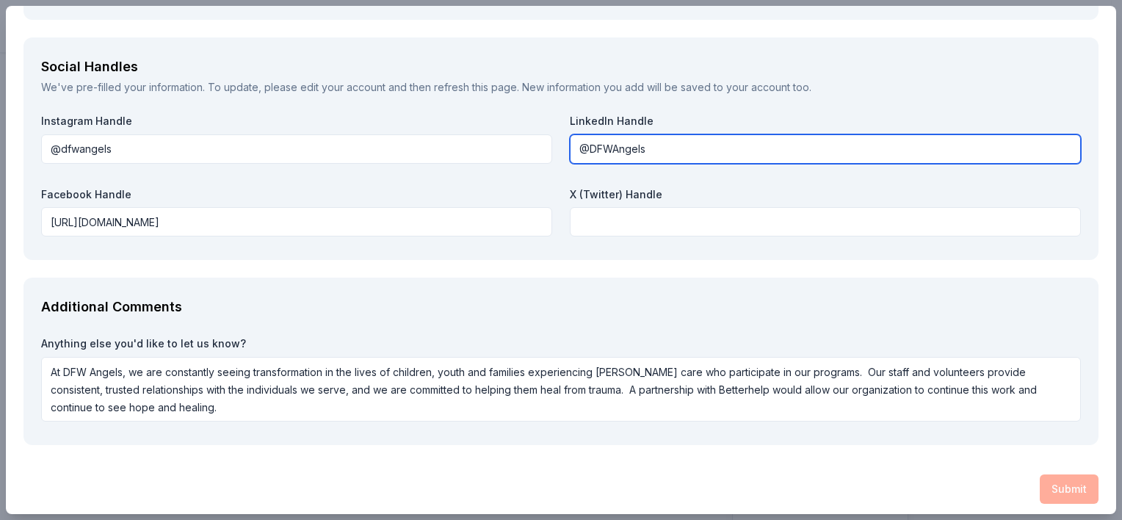
type input "@DFWAngels"
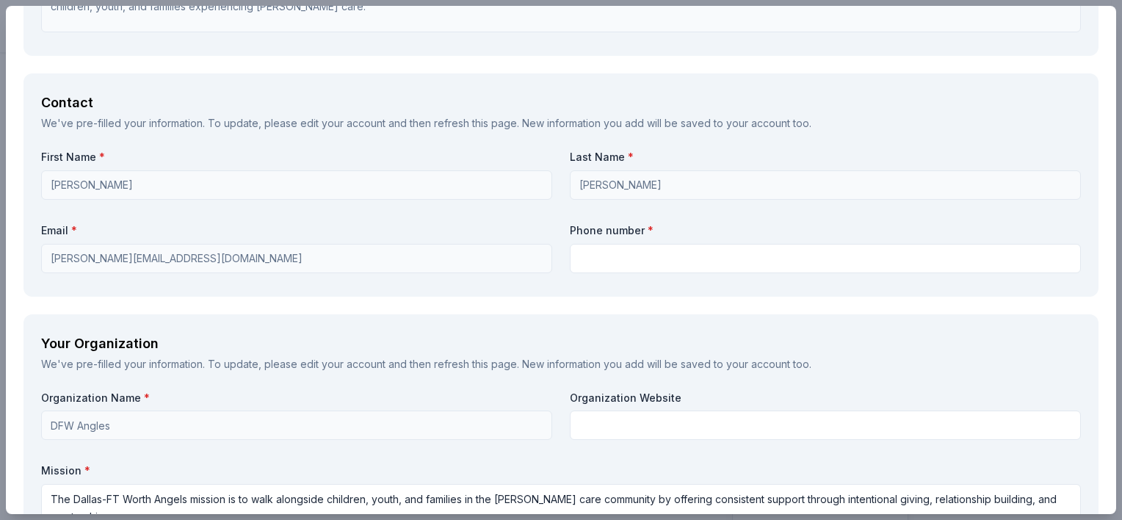
scroll to position [855, 0]
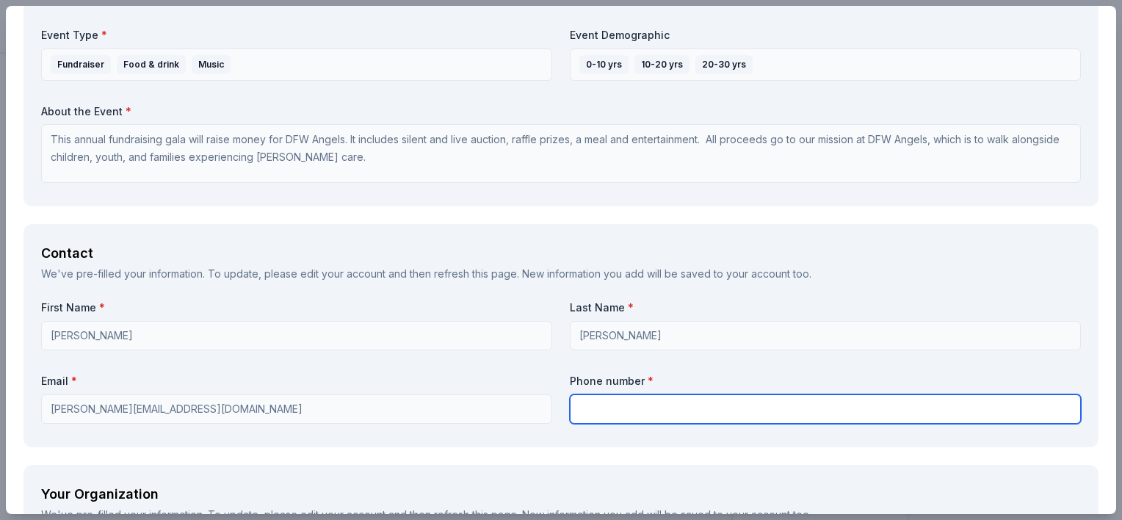
click at [615, 400] on input "text" at bounding box center [825, 408] width 511 height 29
type input "8172475216"
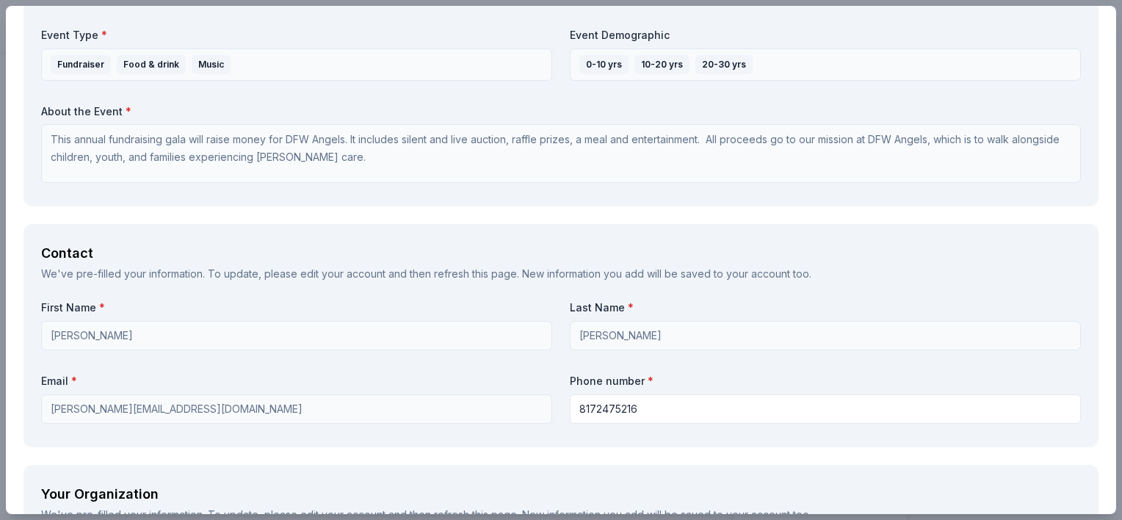
type input "Transformations by Dallas-Fort Worth Angels"
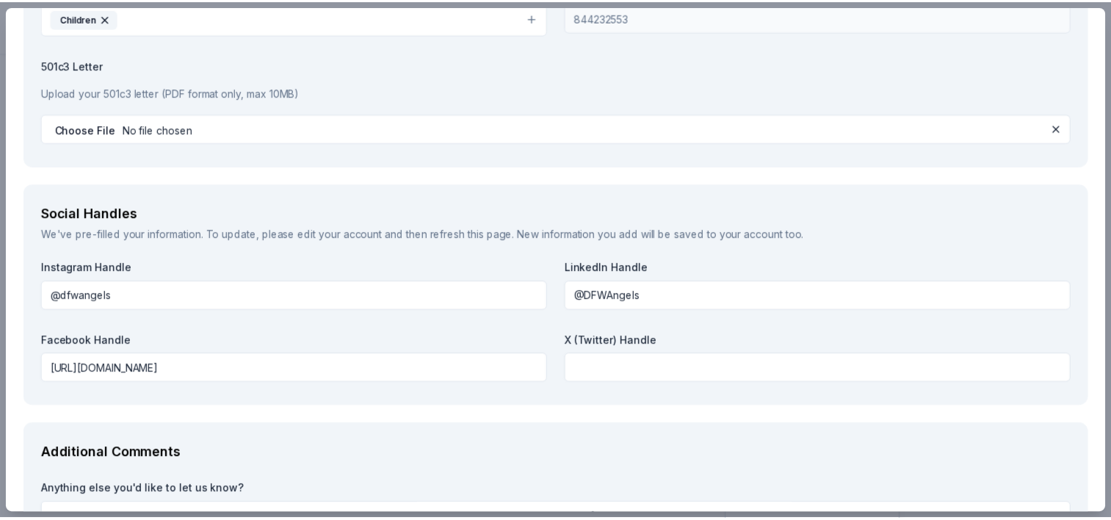
scroll to position [1742, 0]
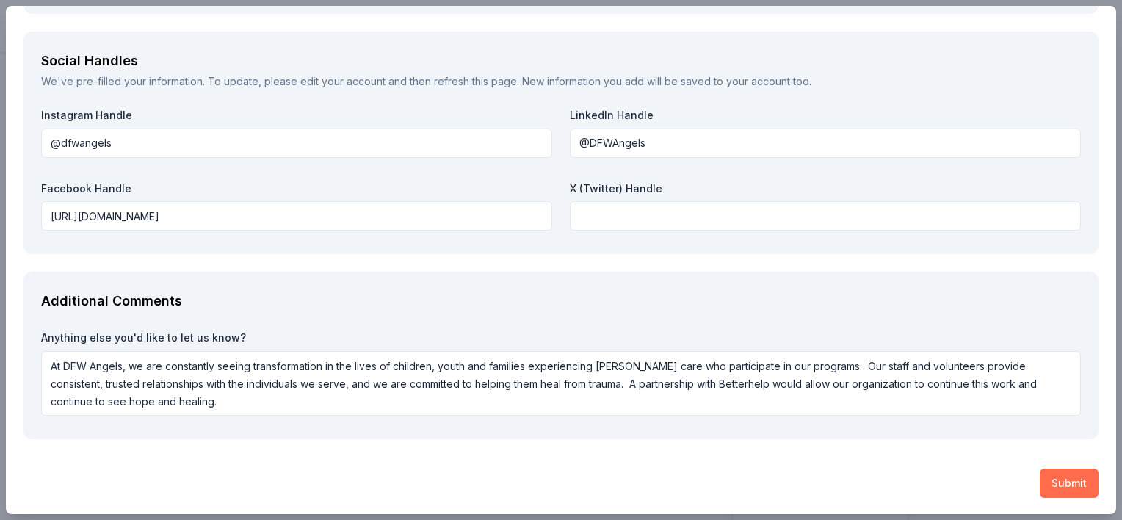
click at [1069, 474] on button "Submit" at bounding box center [1069, 483] width 59 height 29
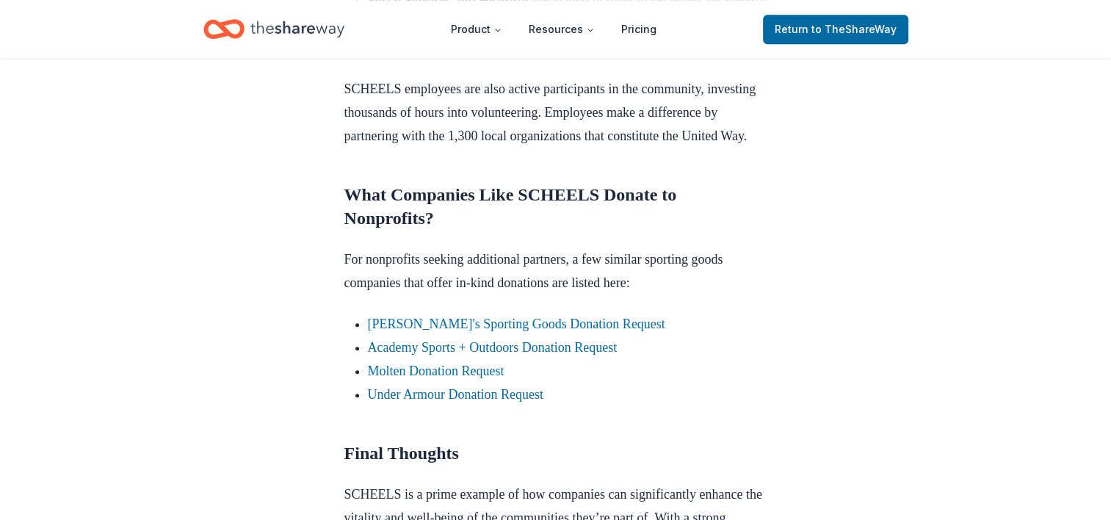
scroll to position [1395, 0]
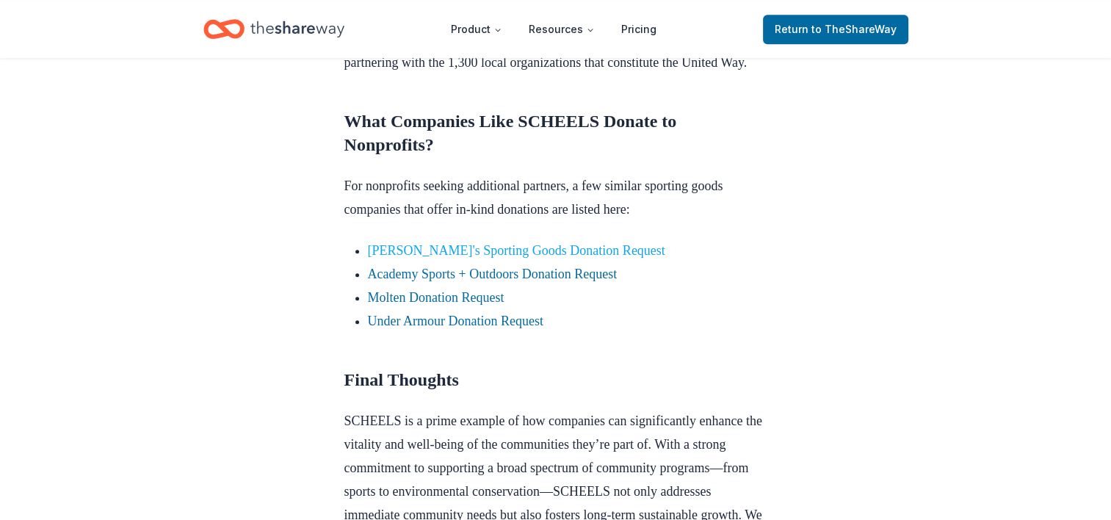
click at [435, 258] on link "Dick's Sporting Goods Donation Request" at bounding box center [516, 250] width 297 height 15
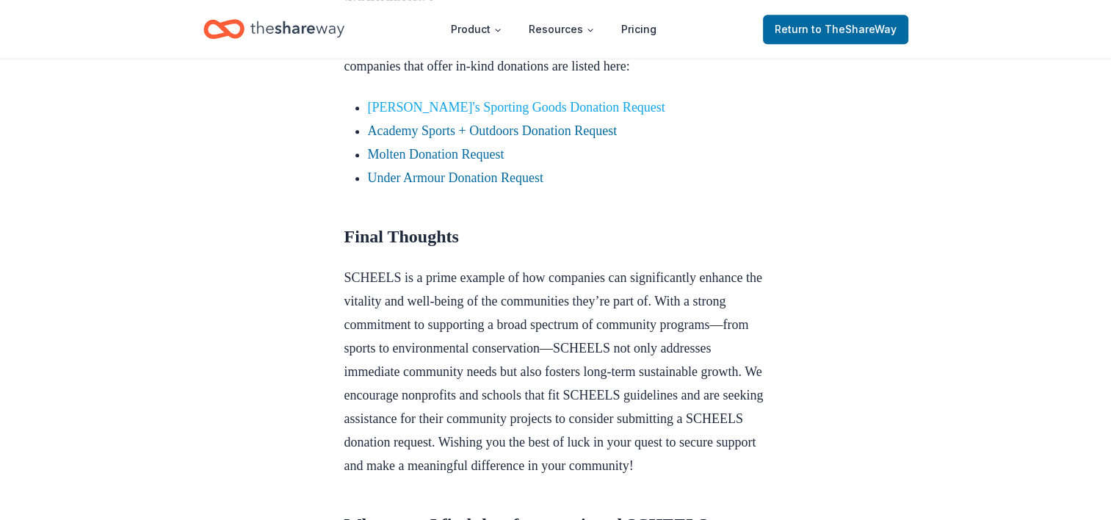
scroll to position [1542, 0]
